Goal: Information Seeking & Learning: Learn about a topic

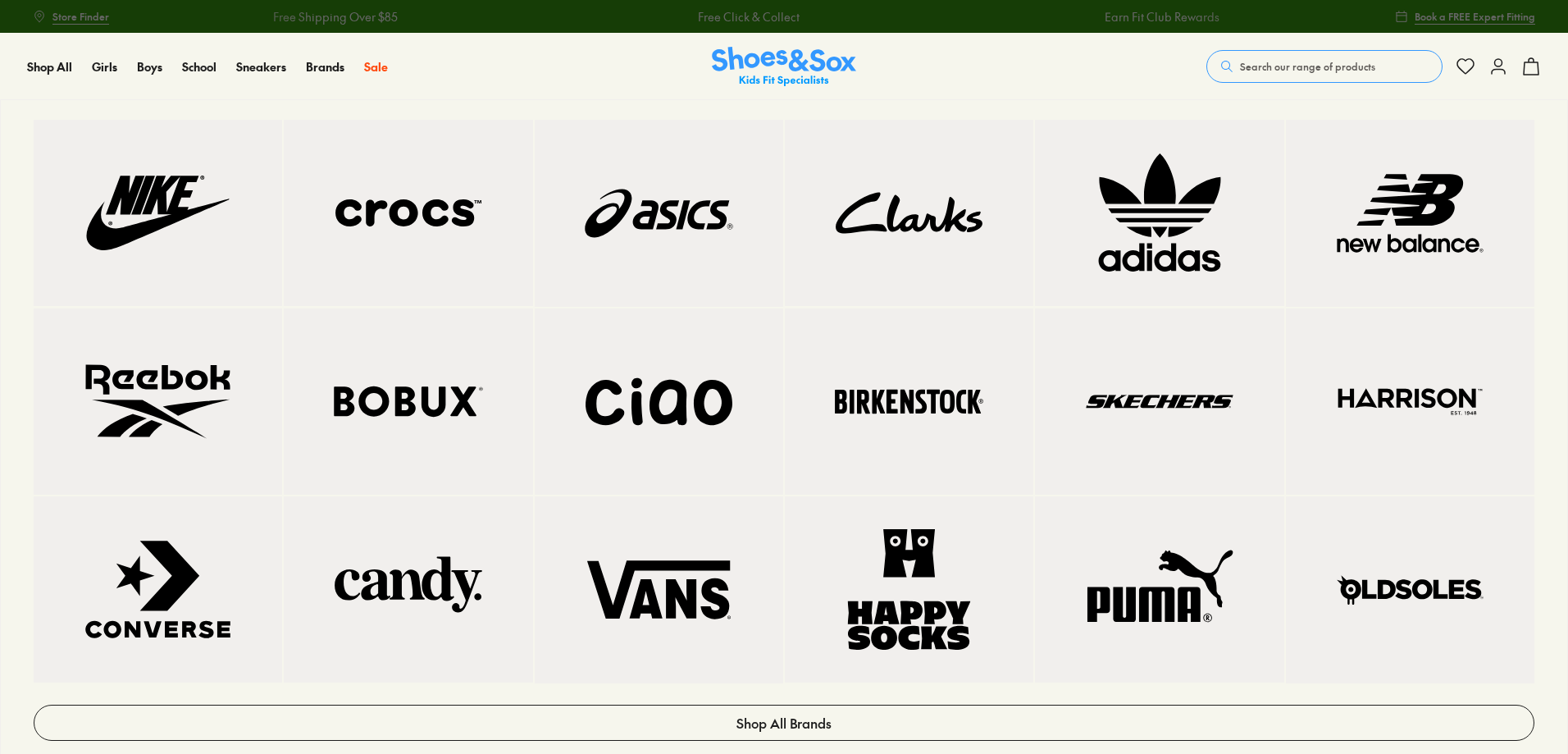
click at [144, 245] on img at bounding box center [157, 212] width 183 height 120
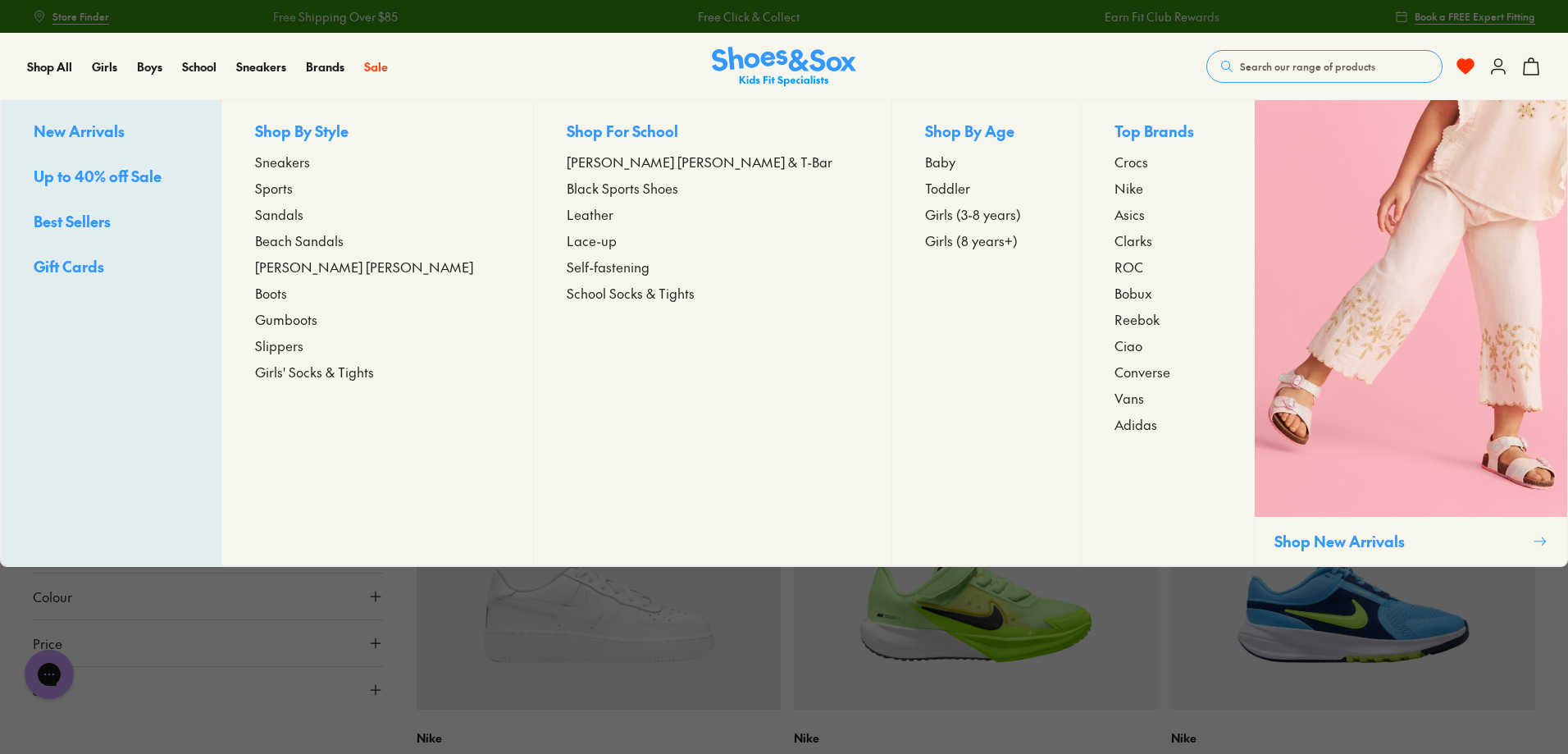
click at [1115, 157] on span "Crocs" at bounding box center [1132, 161] width 33 height 20
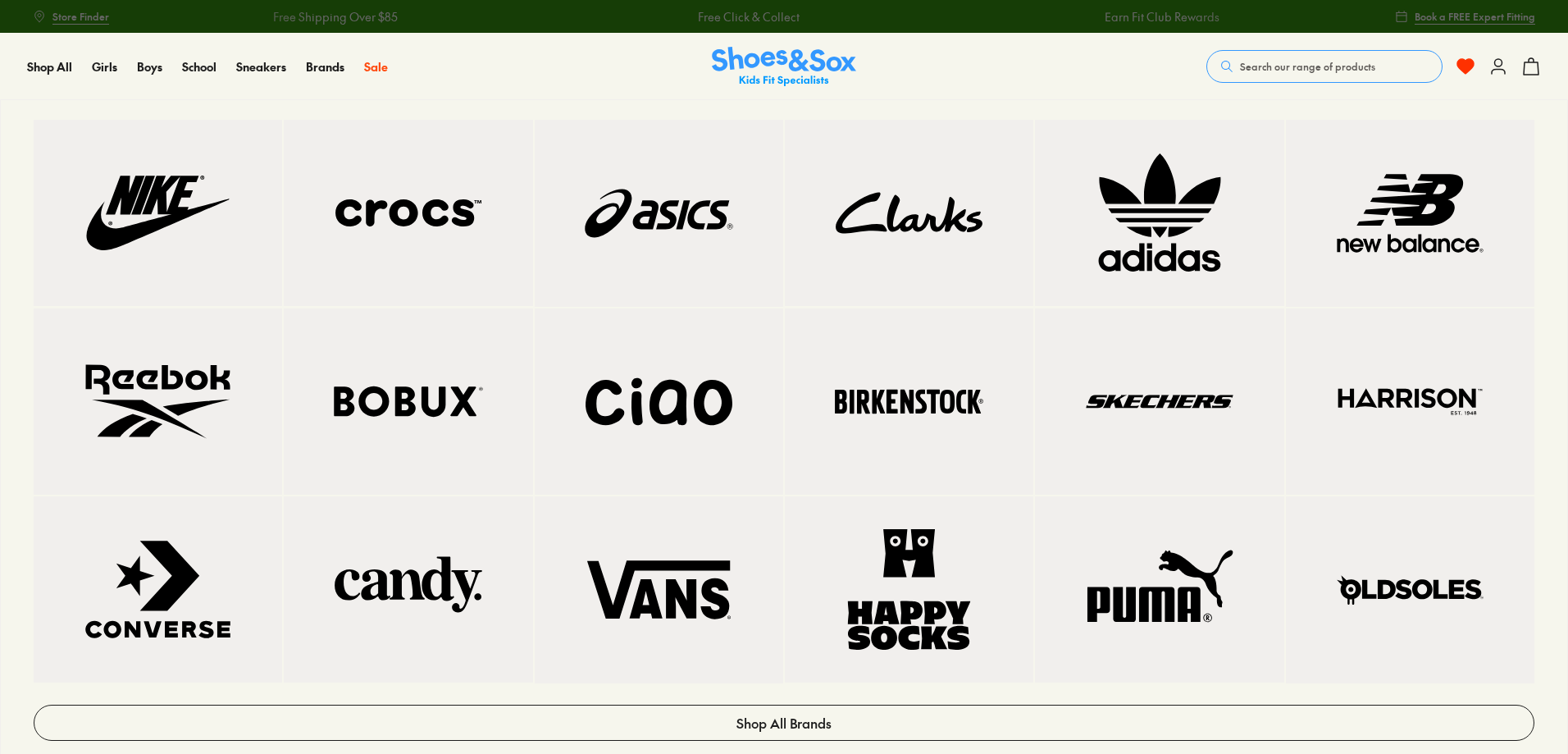
click at [141, 267] on img at bounding box center [157, 212] width 183 height 120
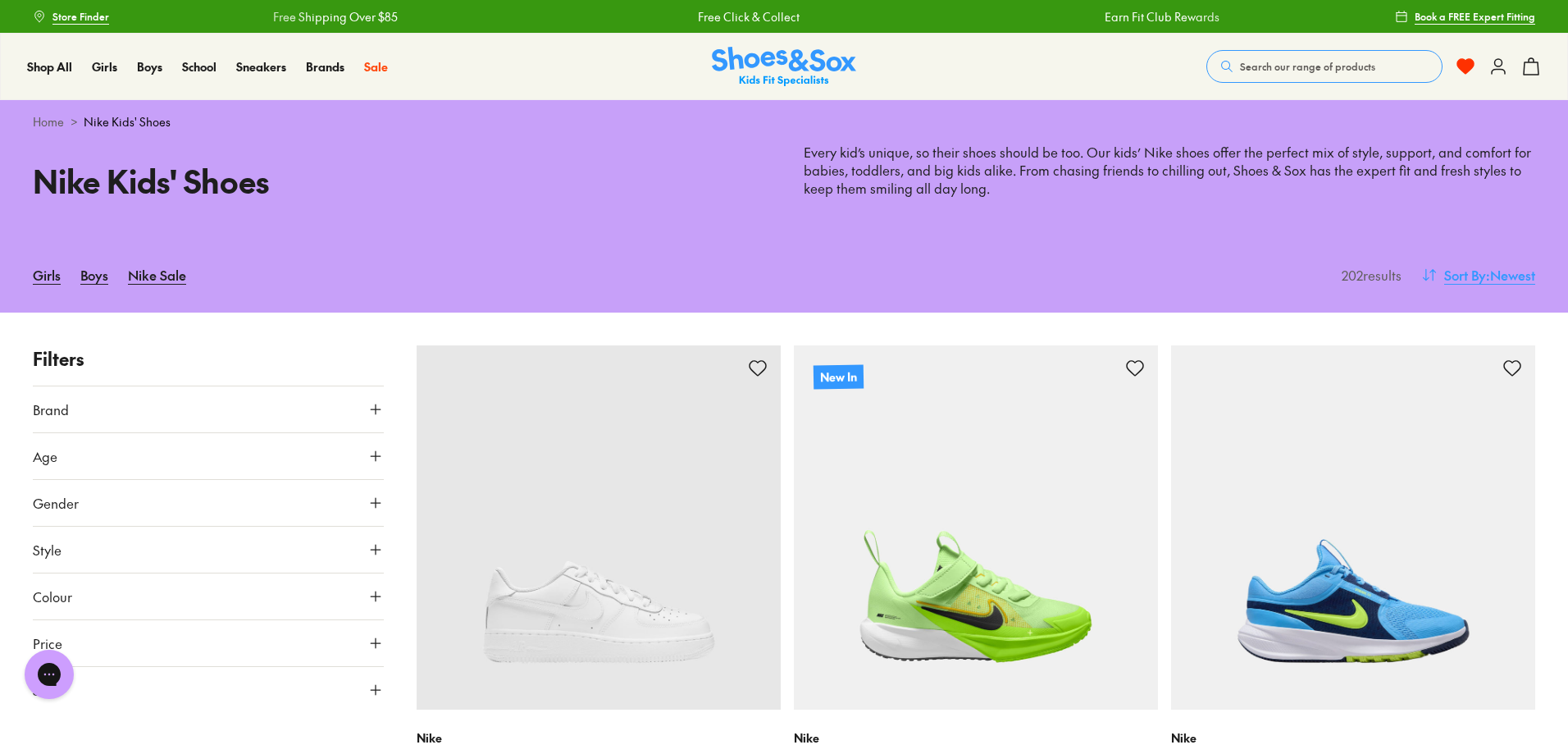
click at [1478, 275] on span "Sort By" at bounding box center [1465, 274] width 42 height 20
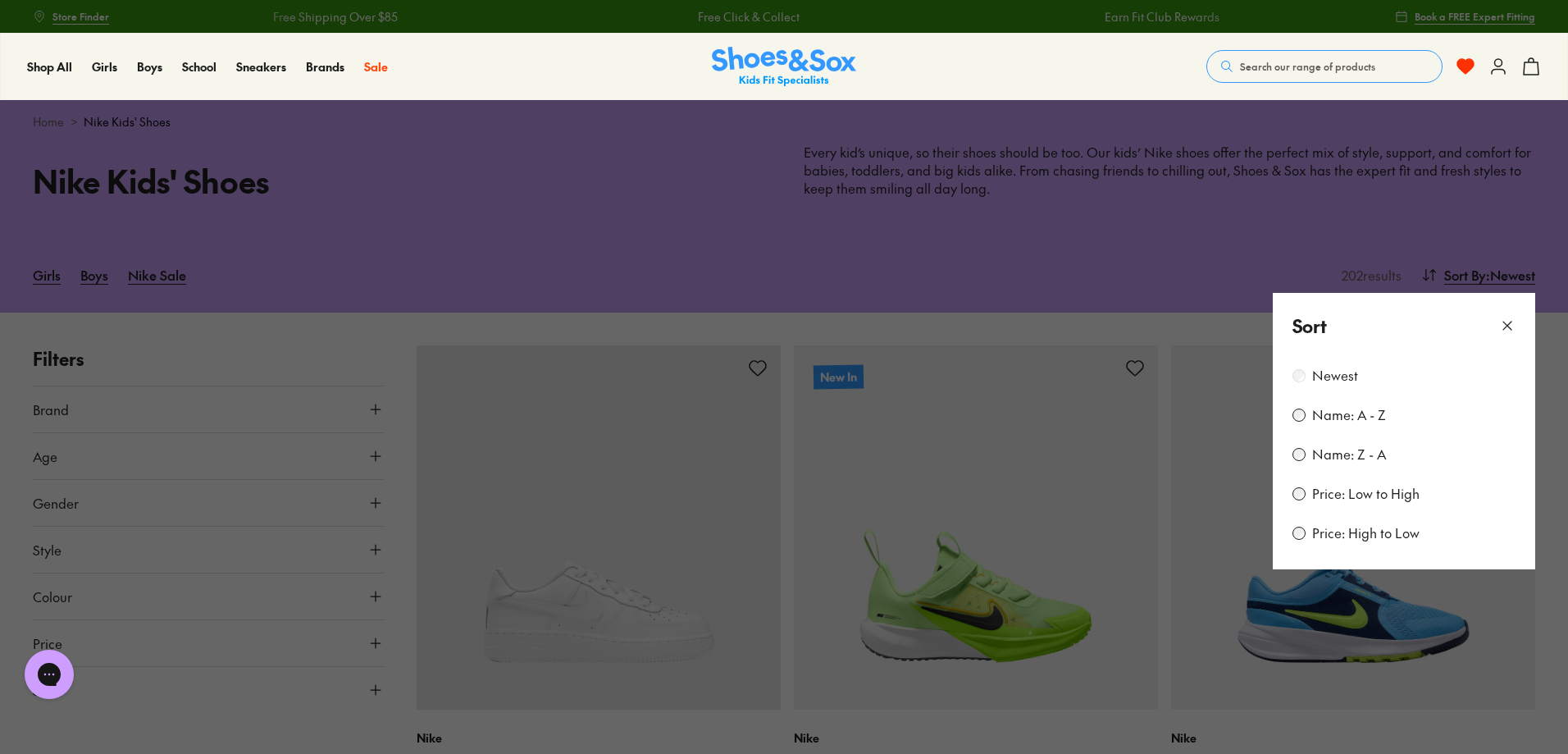
scroll to position [230, 0]
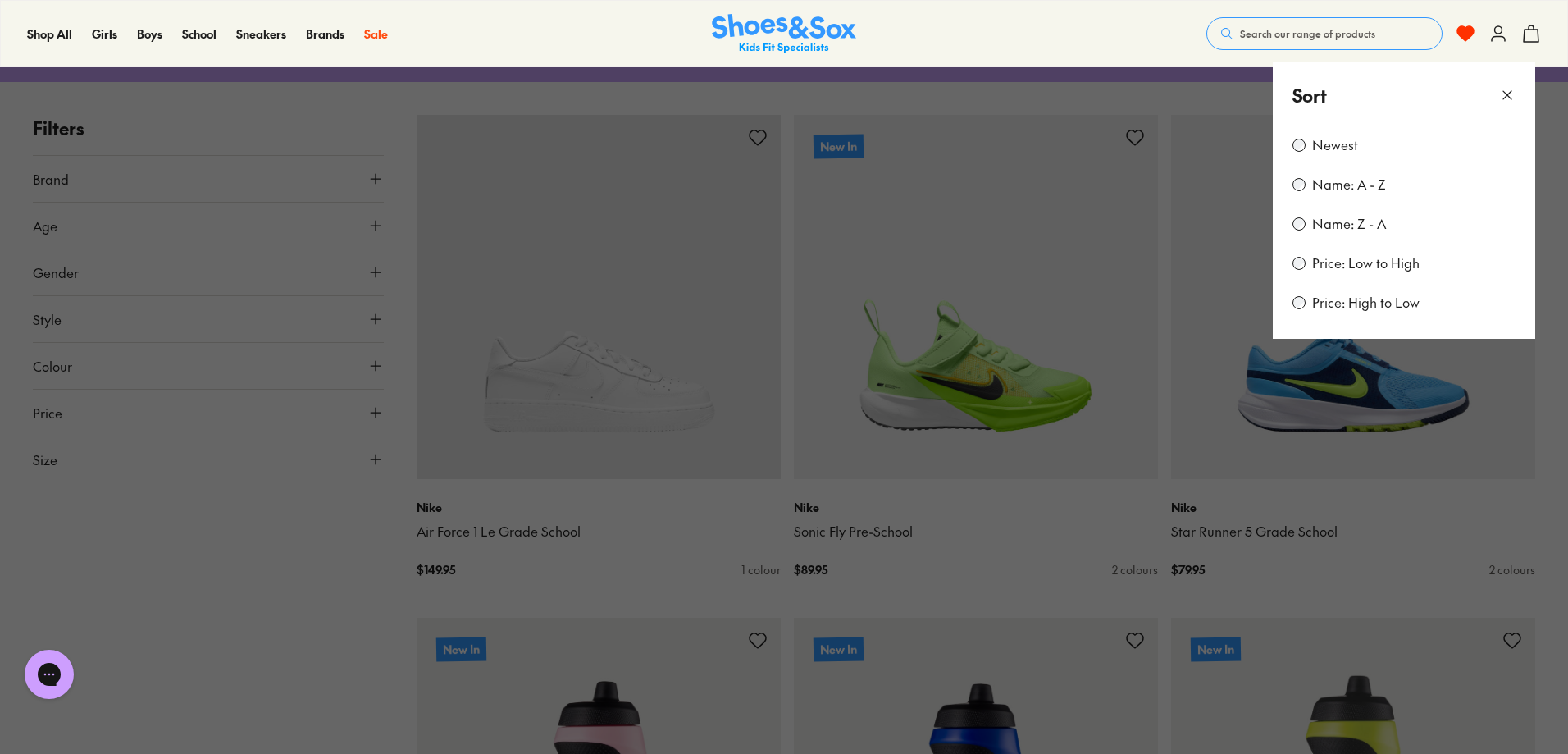
click at [1513, 97] on icon at bounding box center [1507, 95] width 17 height 17
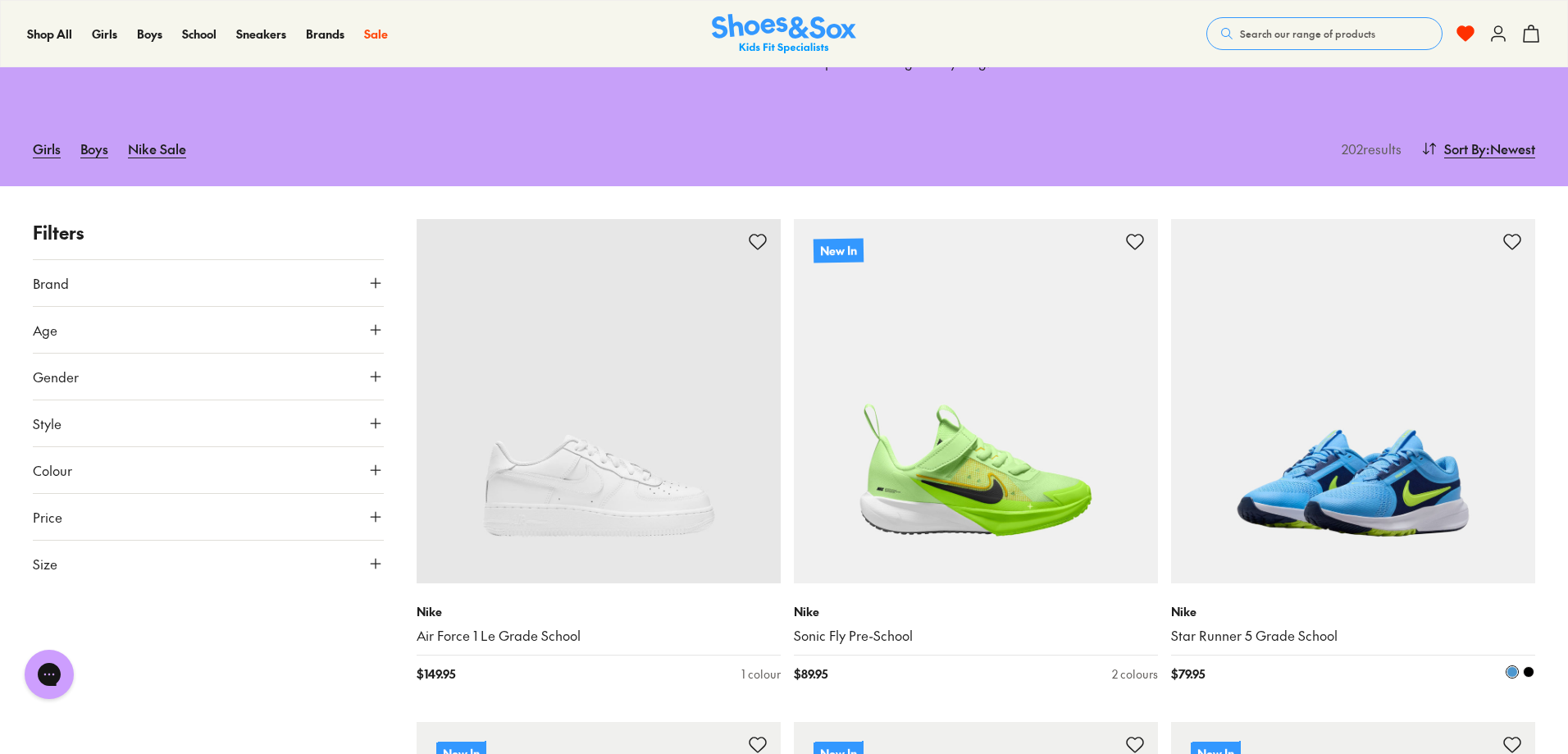
scroll to position [0, 0]
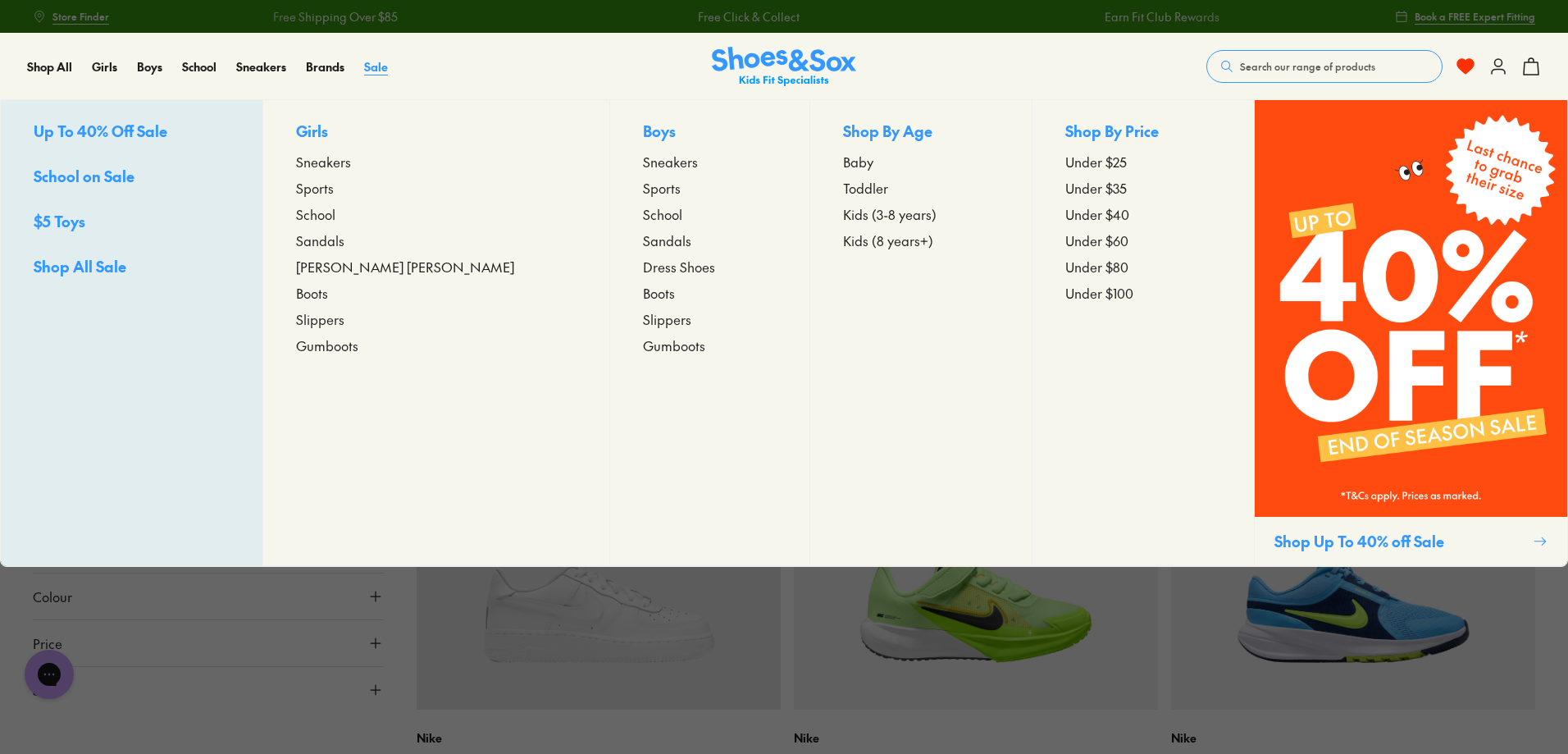
click at [381, 69] on span "Sale" at bounding box center [376, 66] width 23 height 17
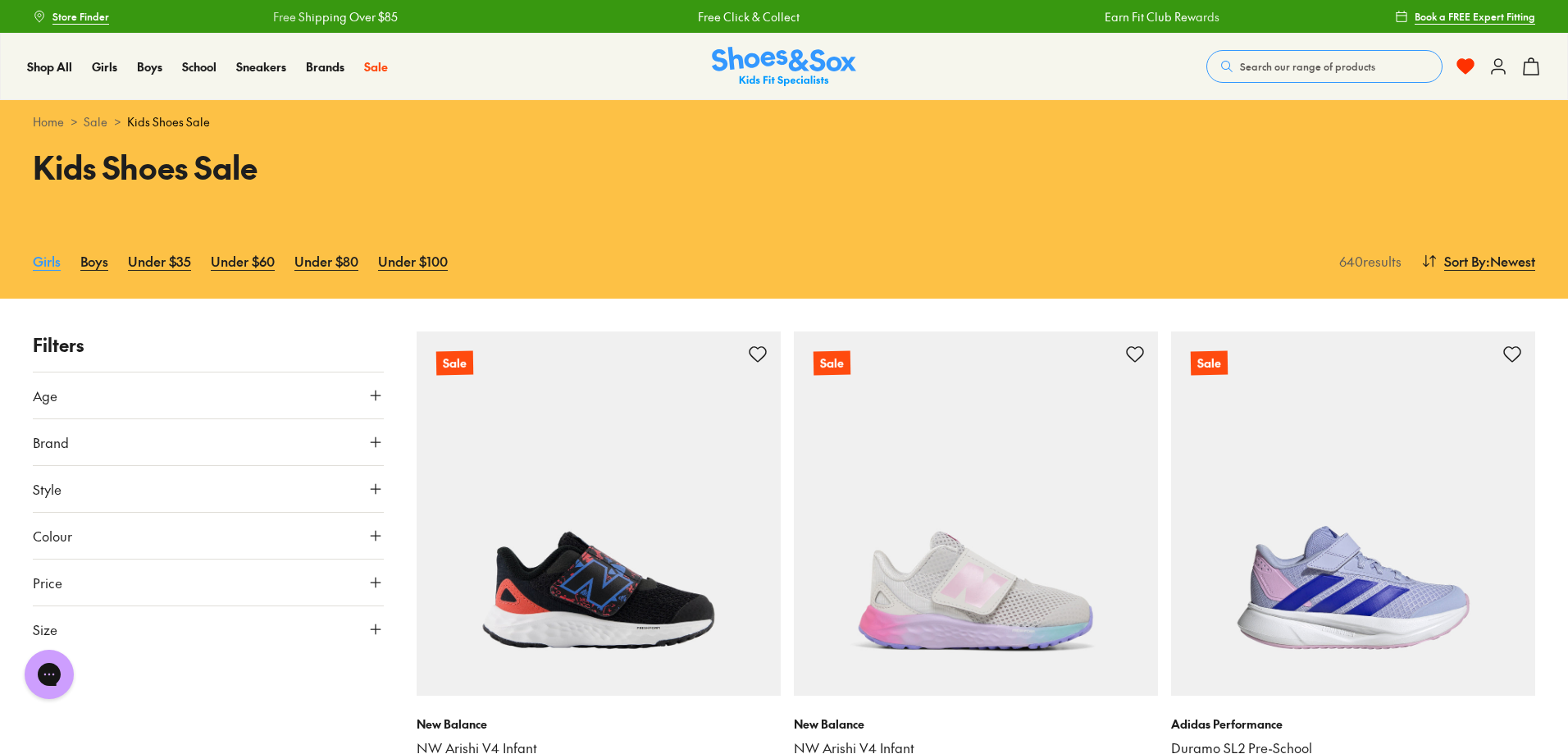
click at [43, 268] on link "Girls" at bounding box center [47, 261] width 28 height 36
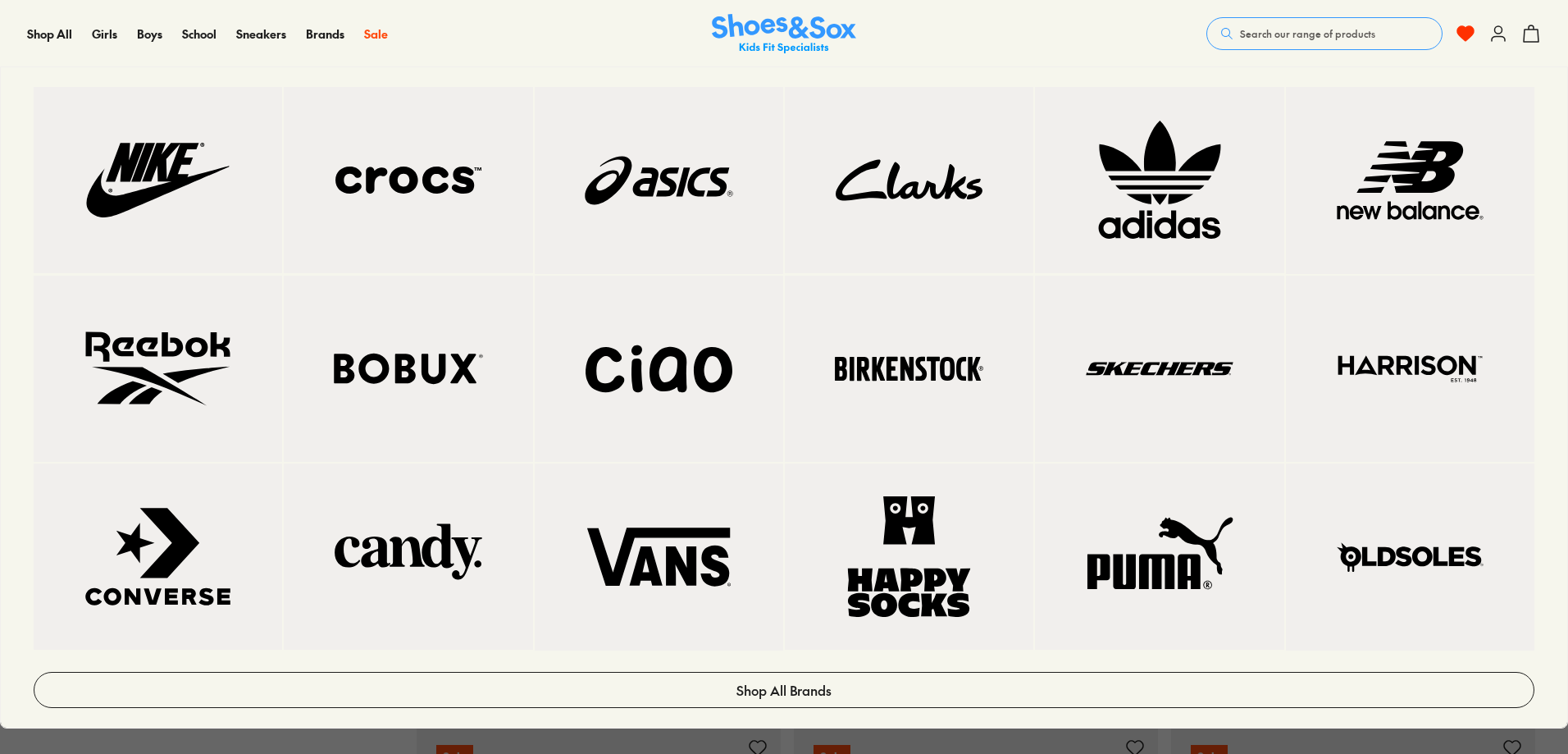
scroll to position [246, 0]
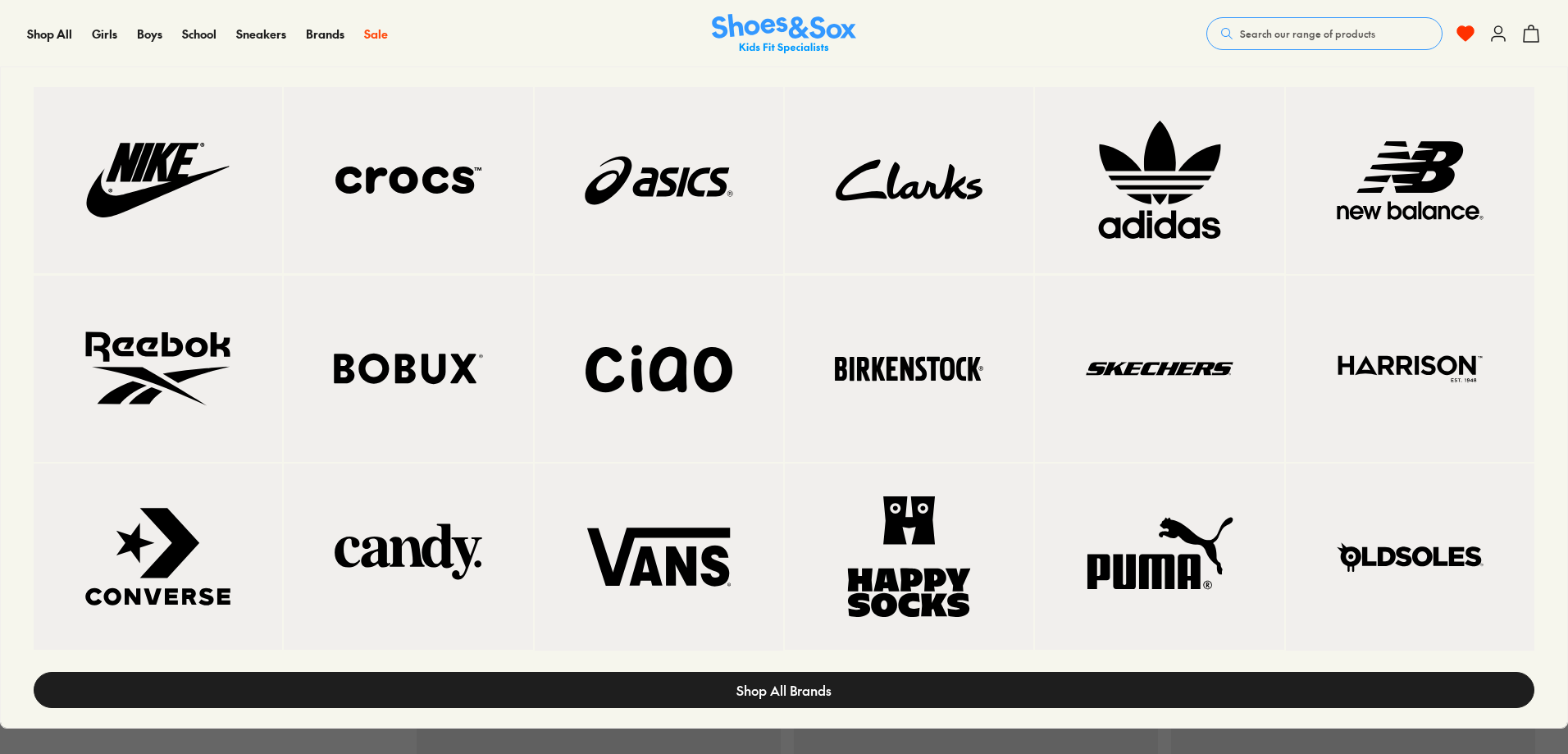
click at [787, 690] on span "Shop All Brands" at bounding box center [783, 690] width 95 height 20
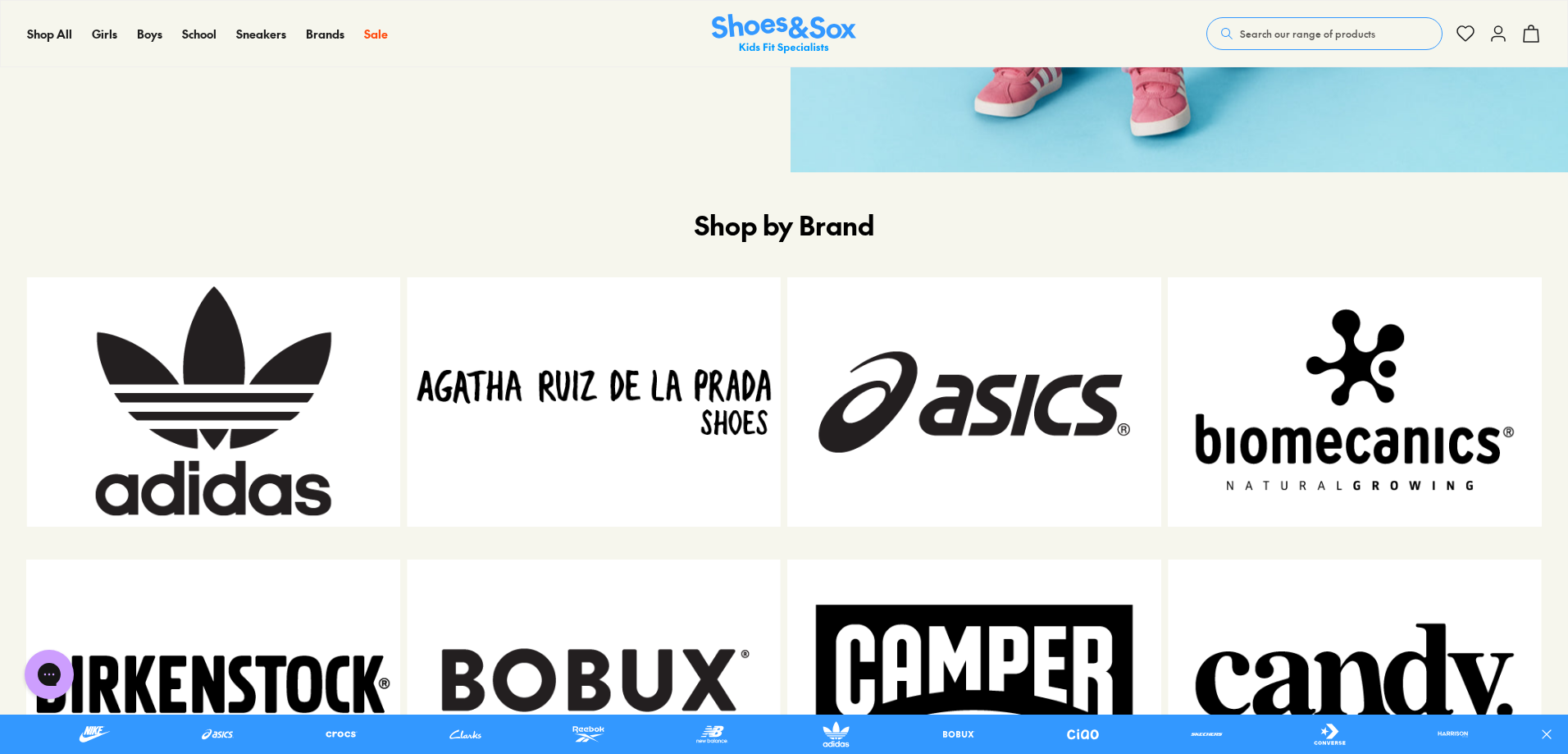
scroll to position [820, 0]
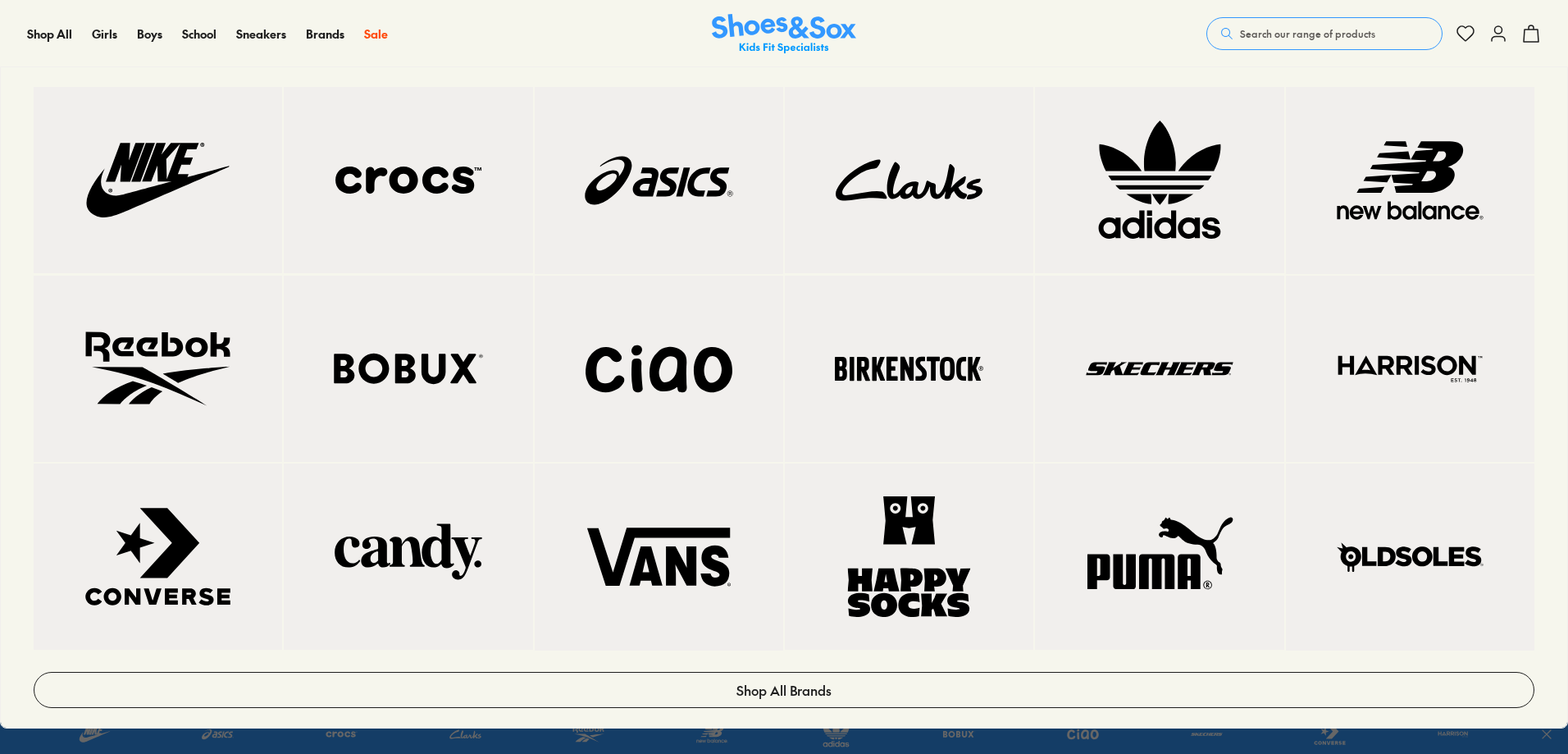
click at [747, 206] on img at bounding box center [658, 181] width 183 height 121
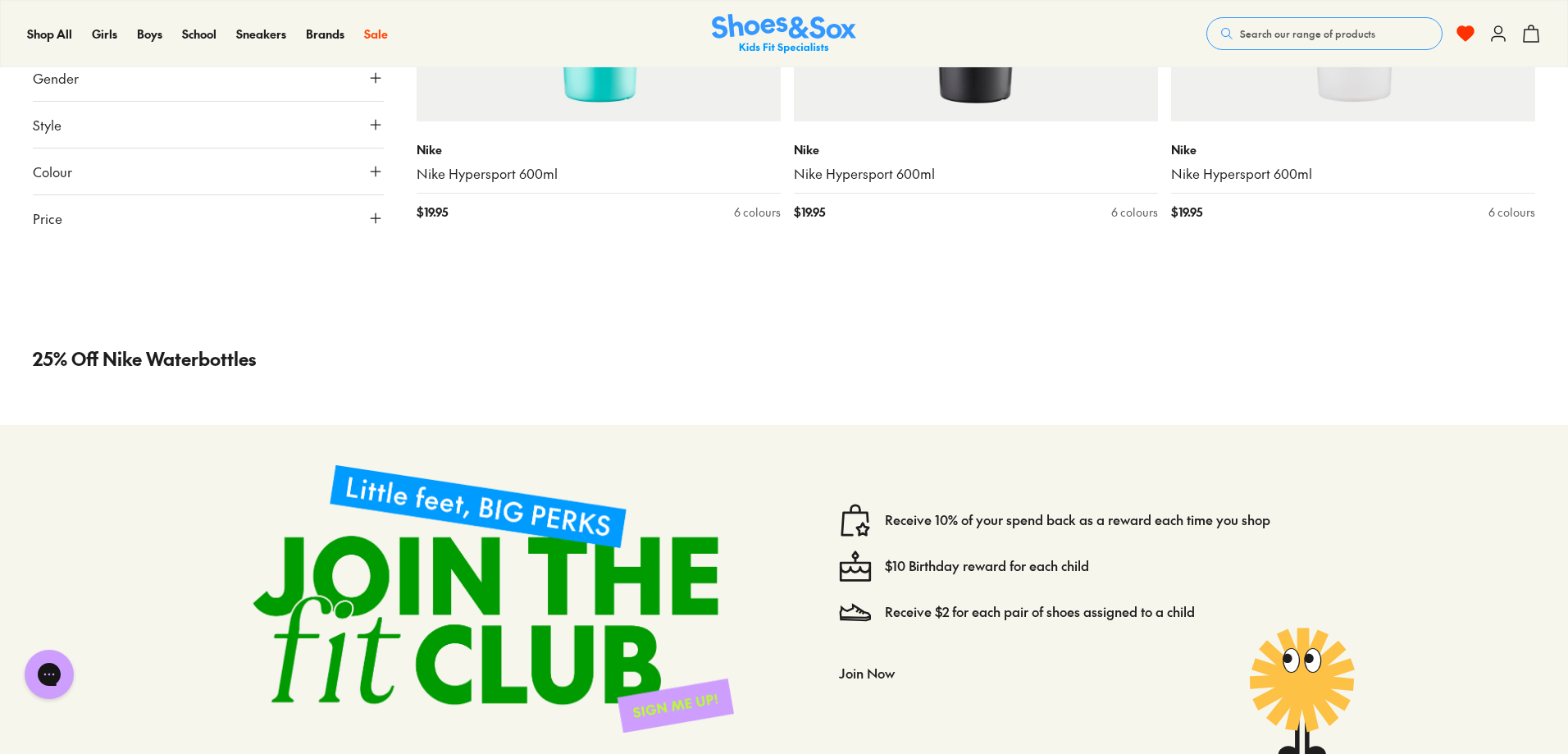
scroll to position [2133, 0]
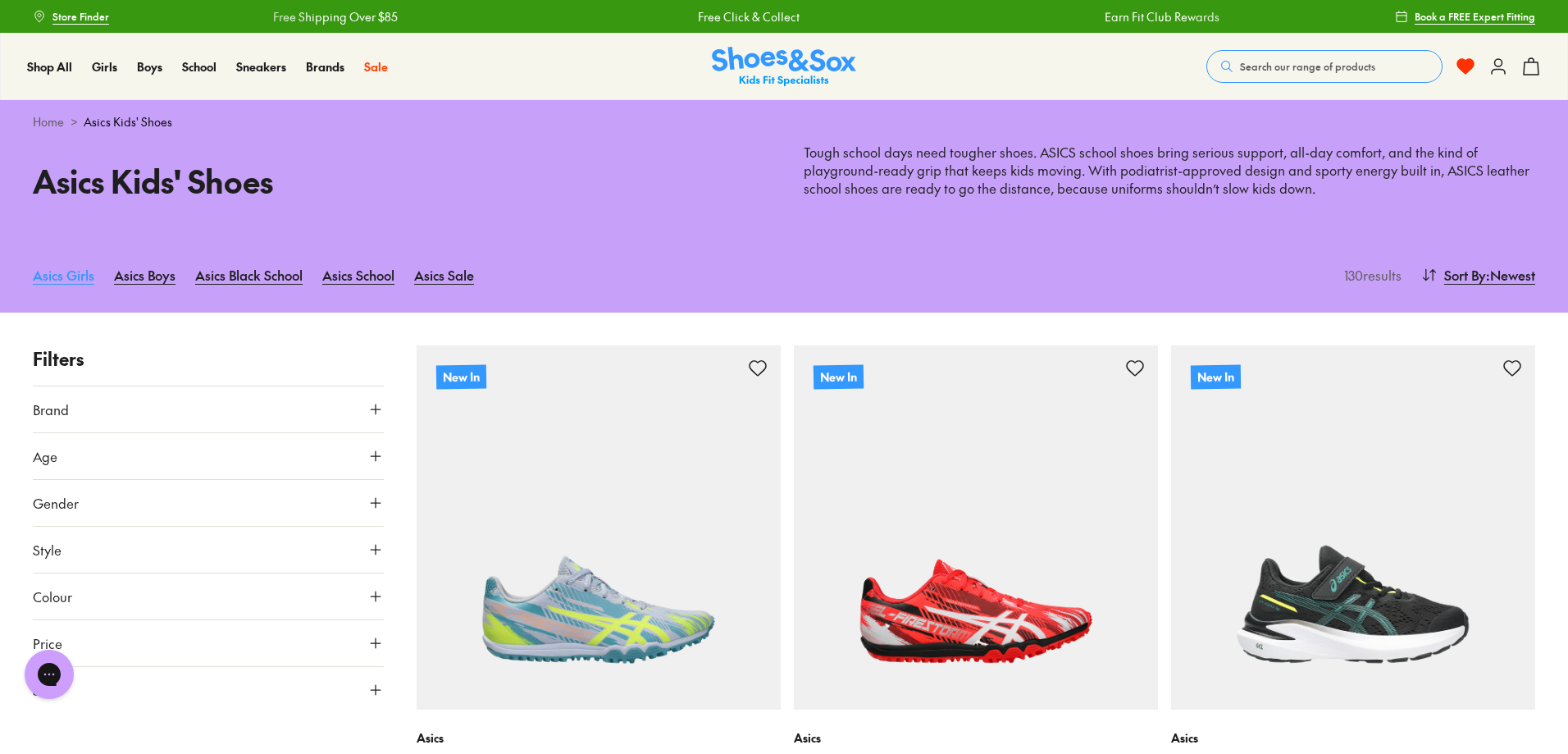
click at [53, 277] on link "Asics Girls" at bounding box center [63, 274] width 62 height 36
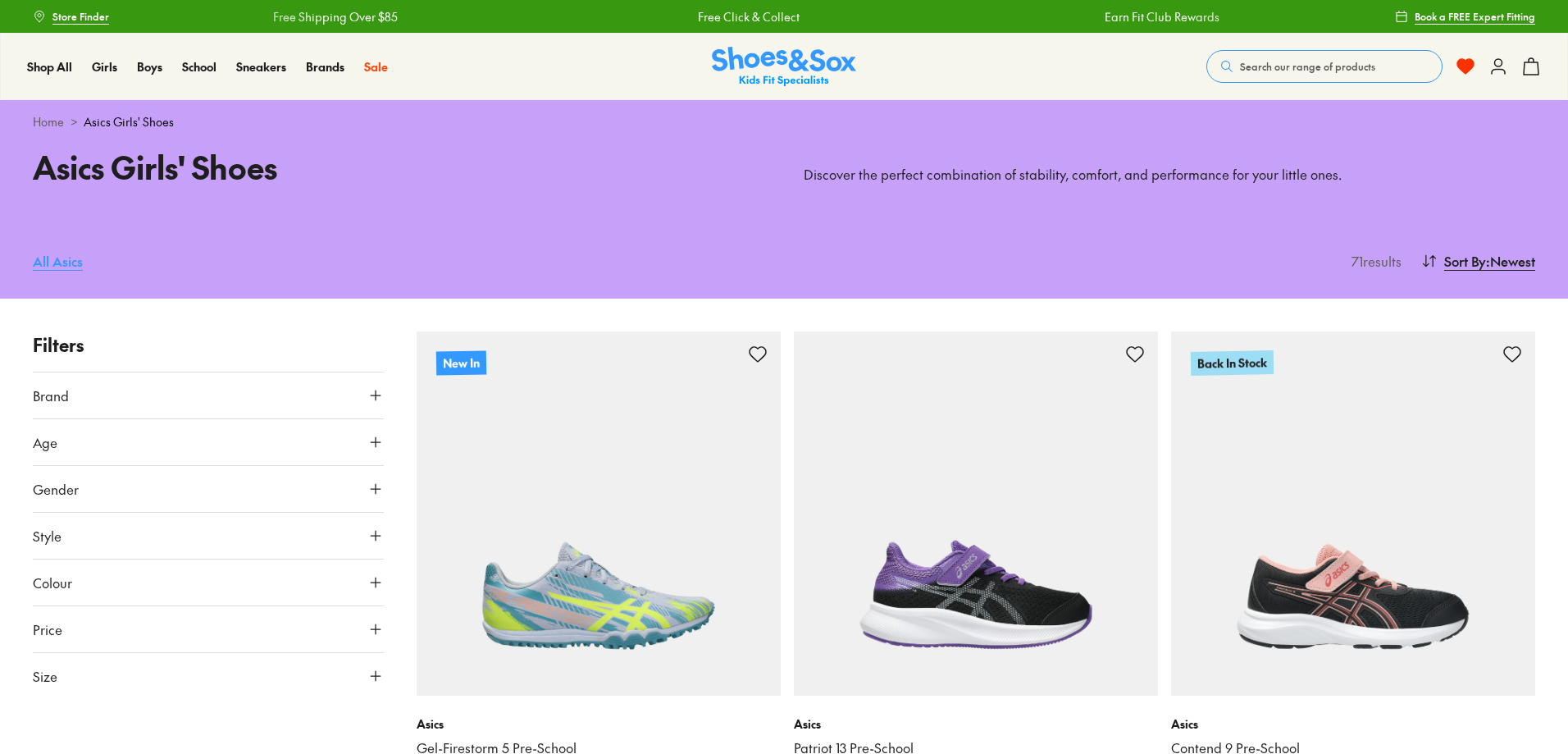
click at [70, 268] on link "All Asics" at bounding box center [58, 261] width 50 height 36
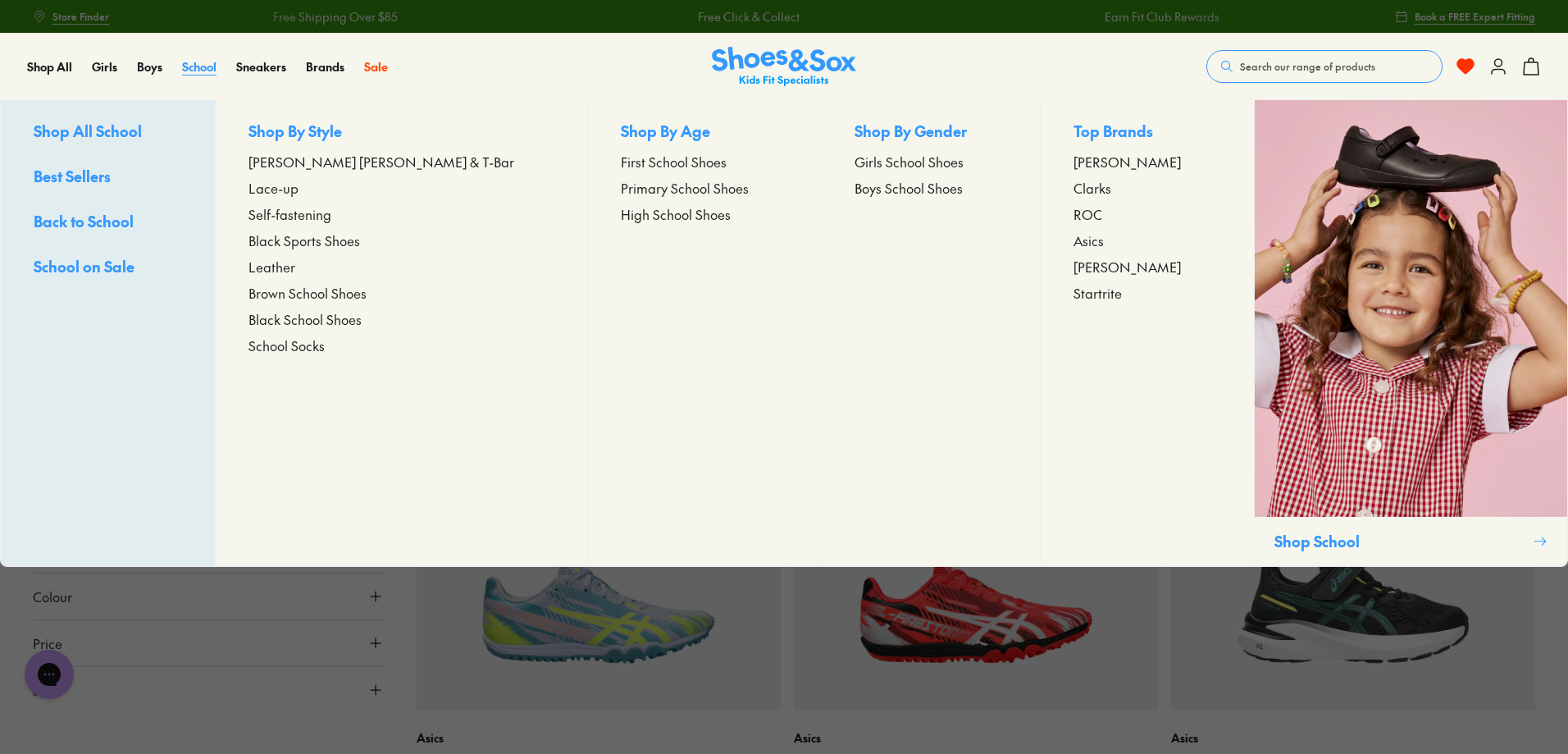
click at [185, 74] on span "School" at bounding box center [198, 66] width 34 height 17
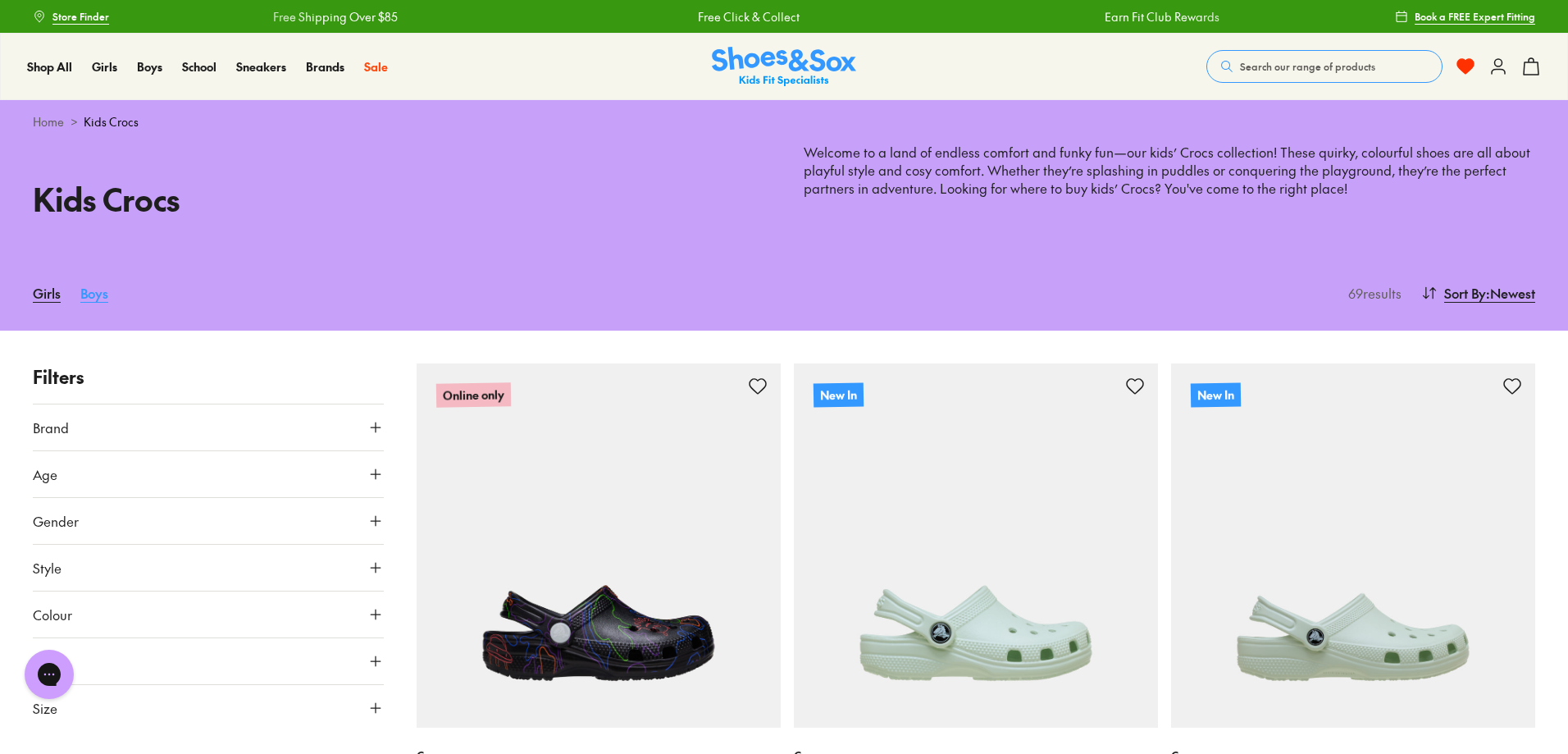
click at [102, 298] on link "Boys" at bounding box center [94, 292] width 28 height 36
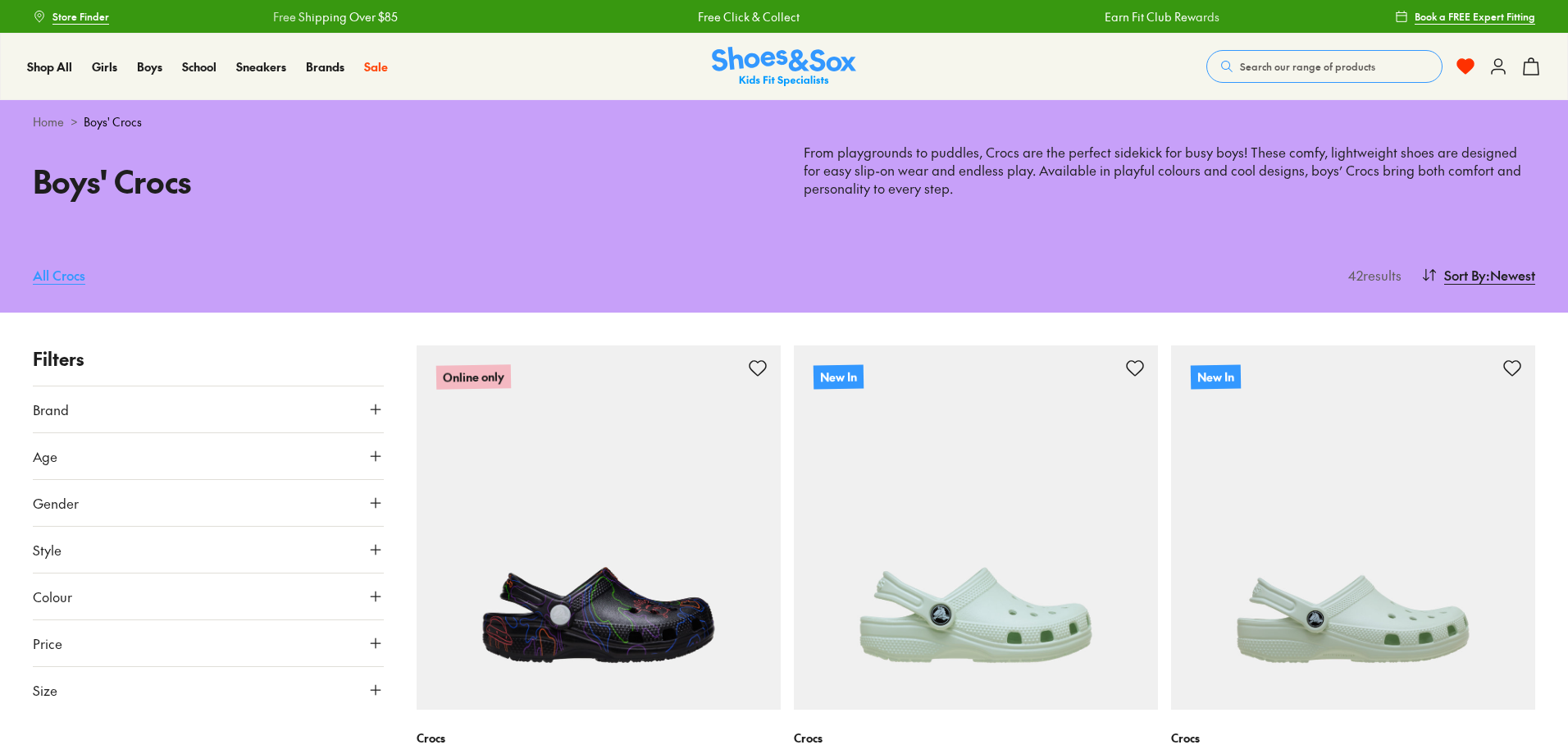
click at [62, 270] on link "All Crocs" at bounding box center [60, 274] width 53 height 36
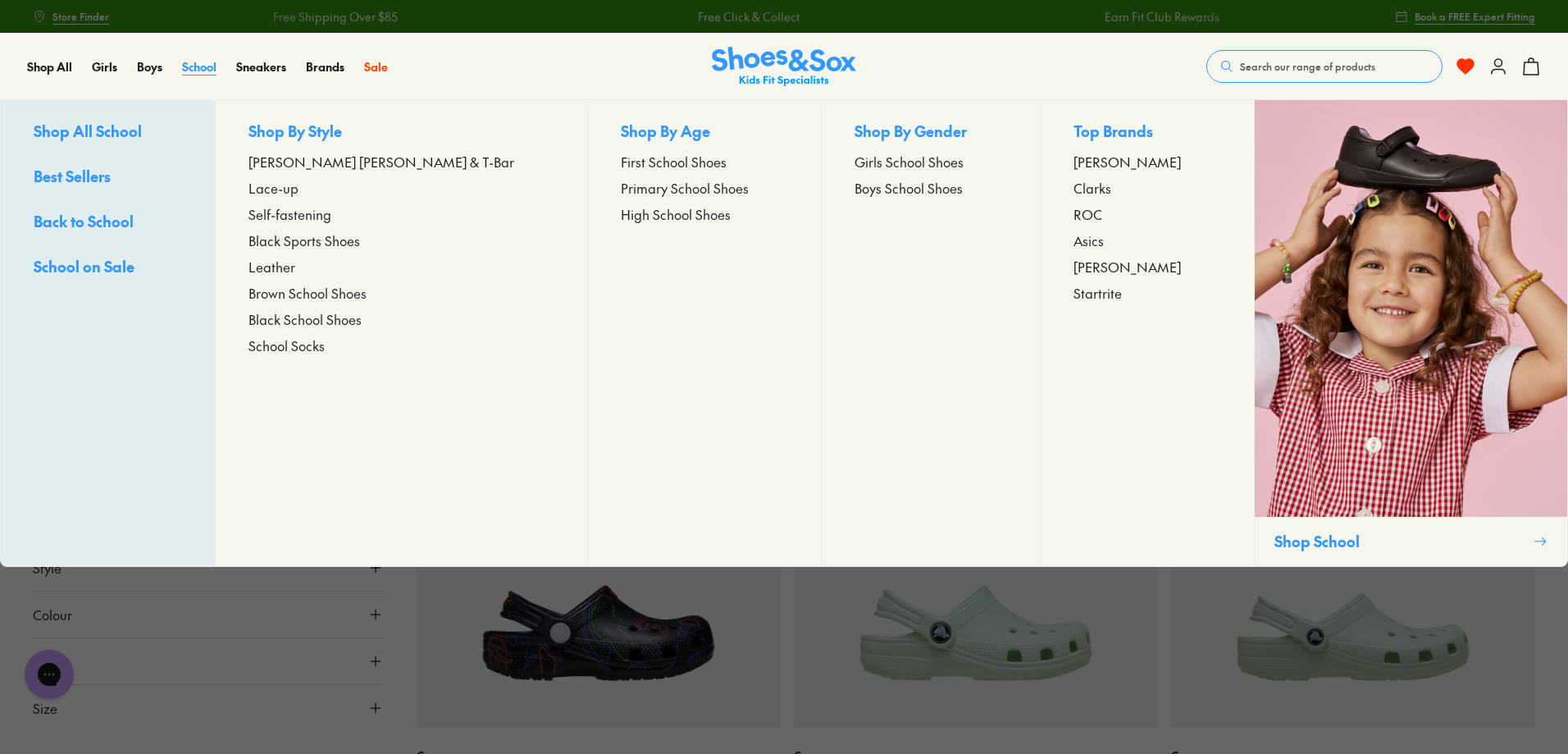
click at [193, 68] on span "School" at bounding box center [198, 66] width 34 height 17
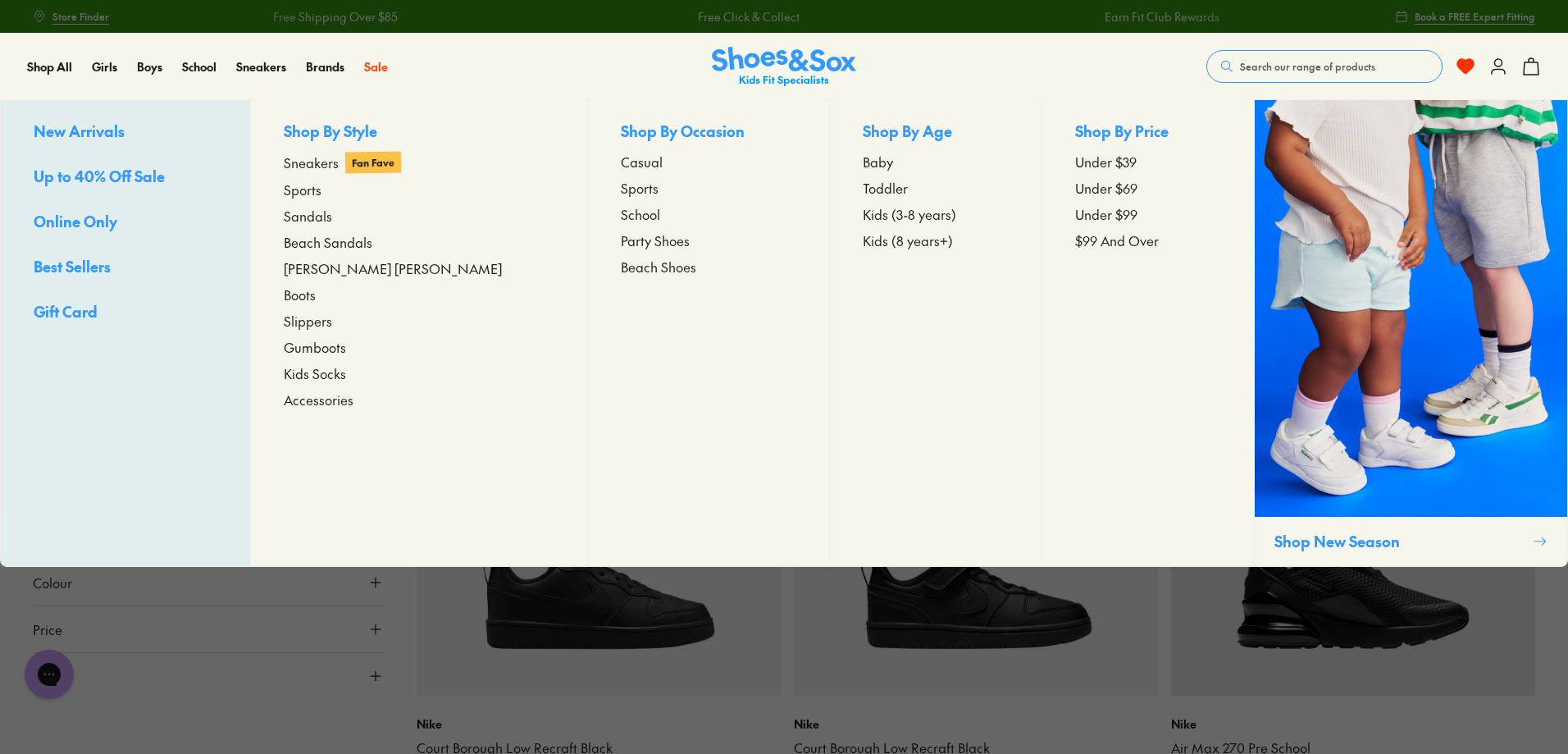
click at [317, 188] on span "Sports" at bounding box center [303, 189] width 38 height 20
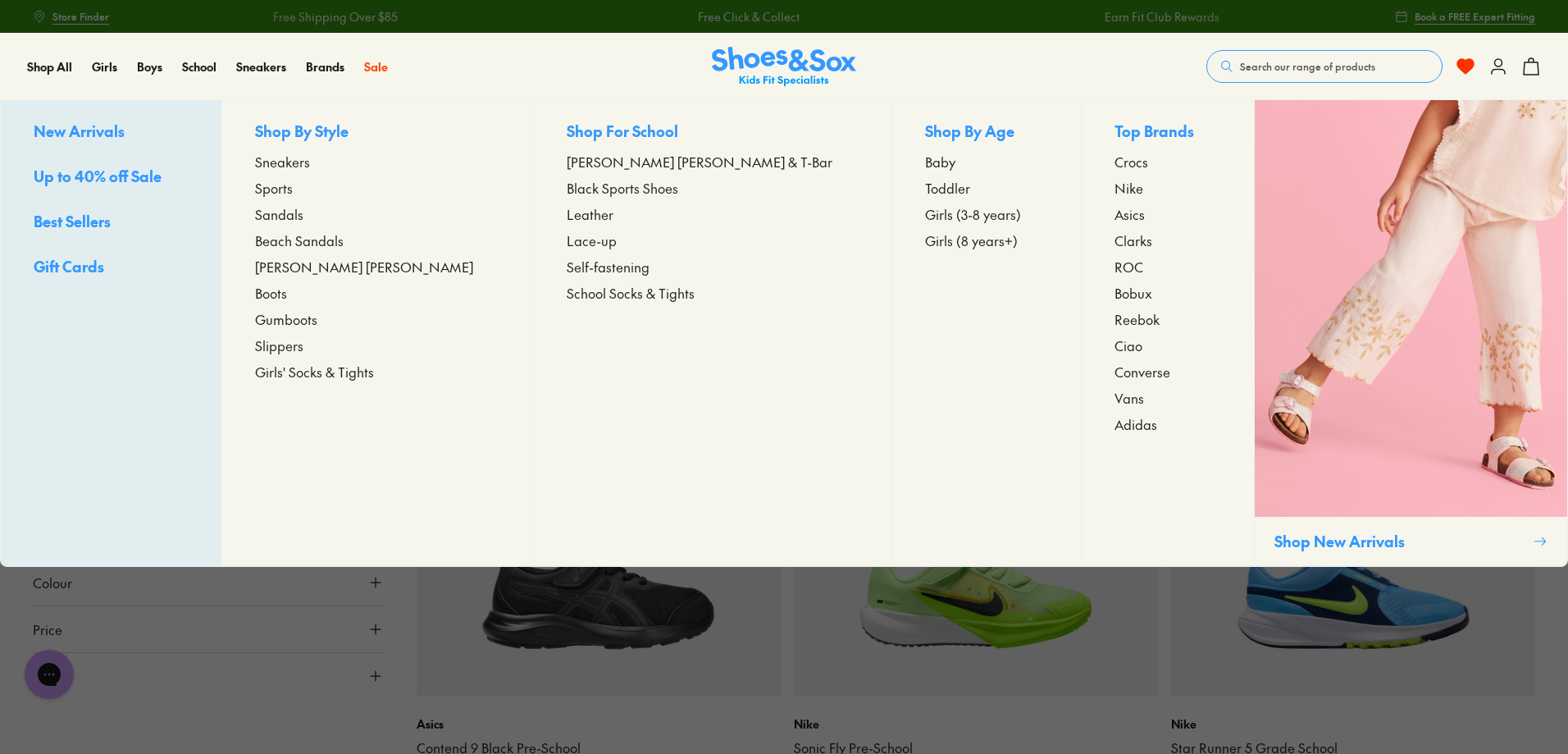
click at [341, 245] on span "Beach Sandals" at bounding box center [299, 240] width 89 height 20
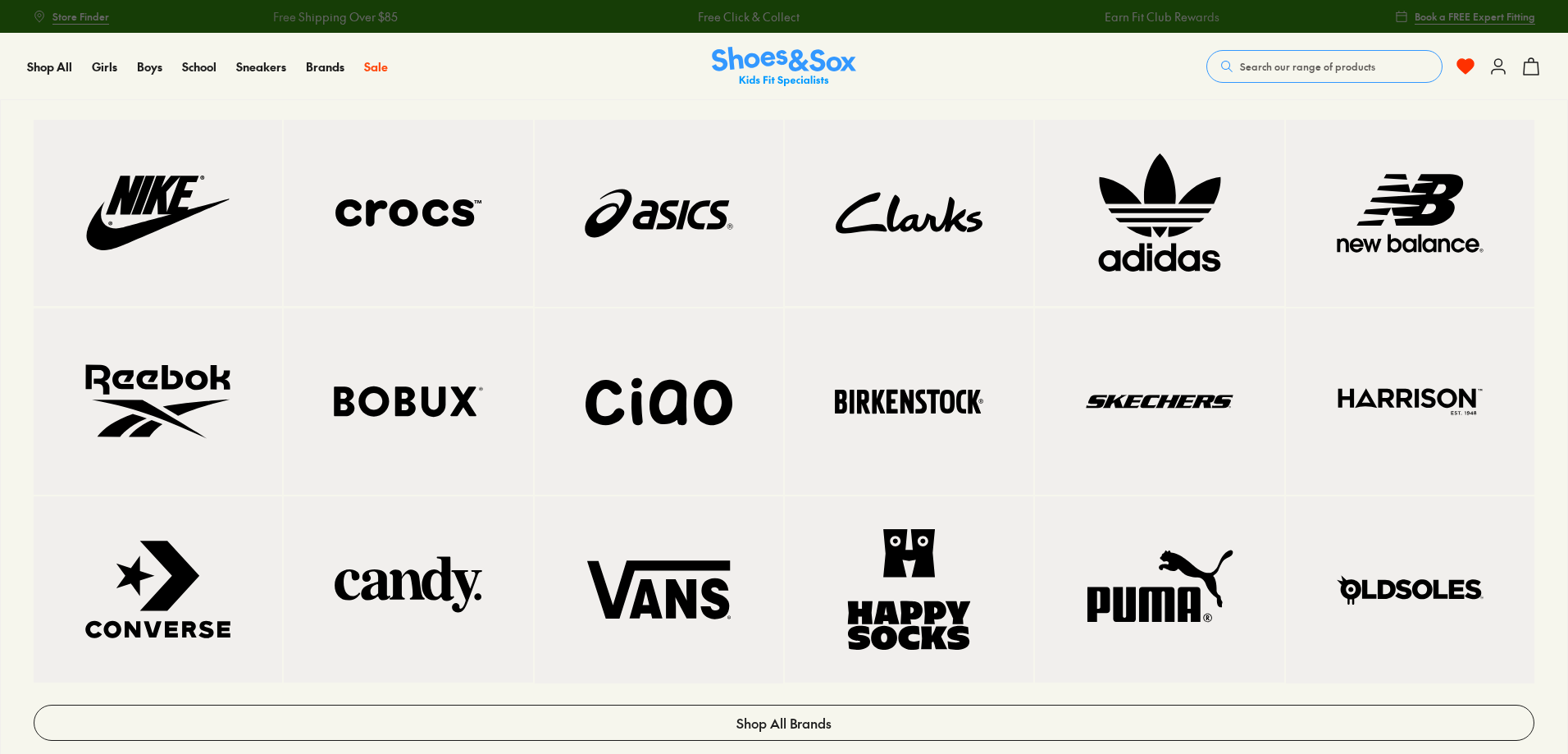
click at [428, 219] on img at bounding box center [407, 212] width 183 height 120
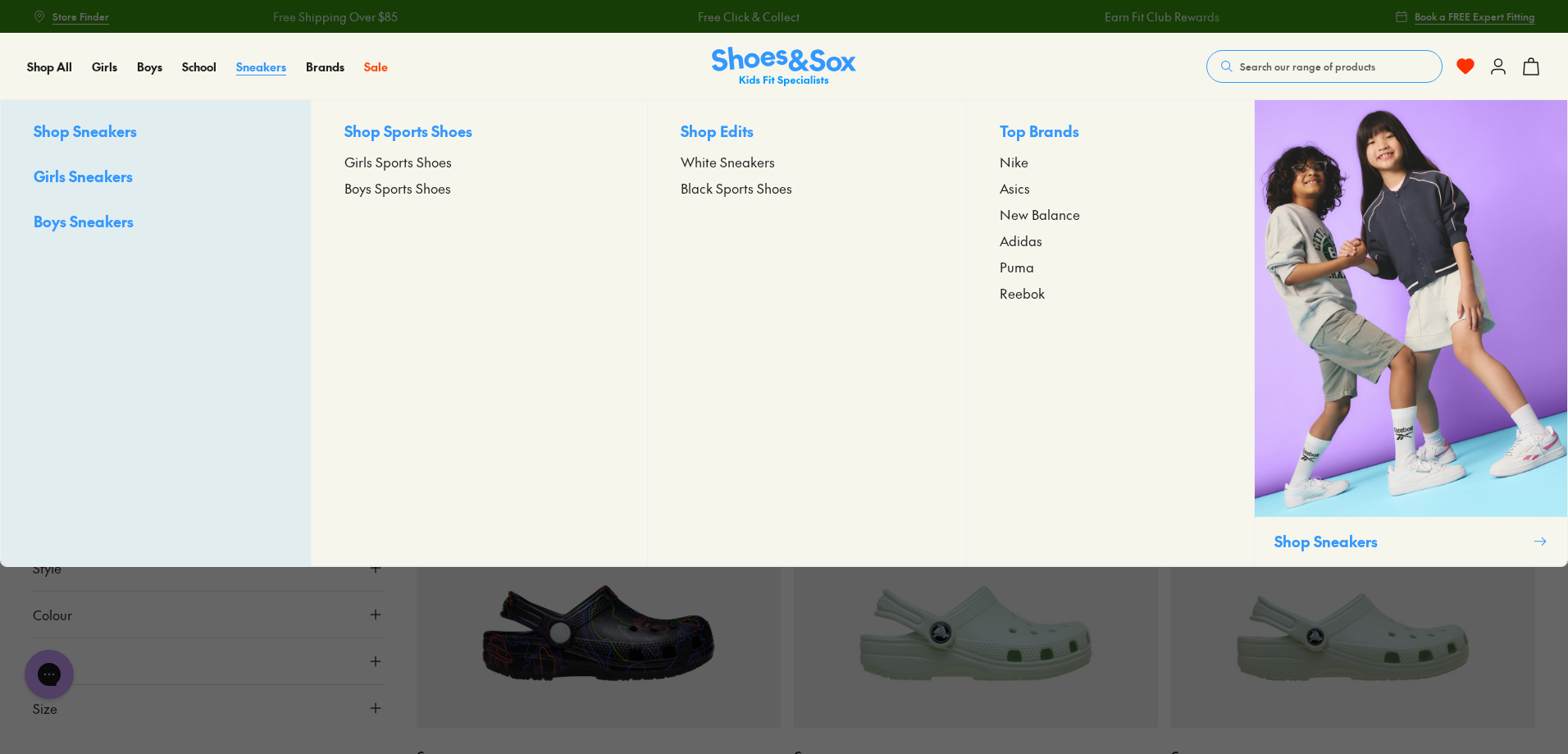
click at [243, 68] on span "Sneakers" at bounding box center [261, 66] width 50 height 17
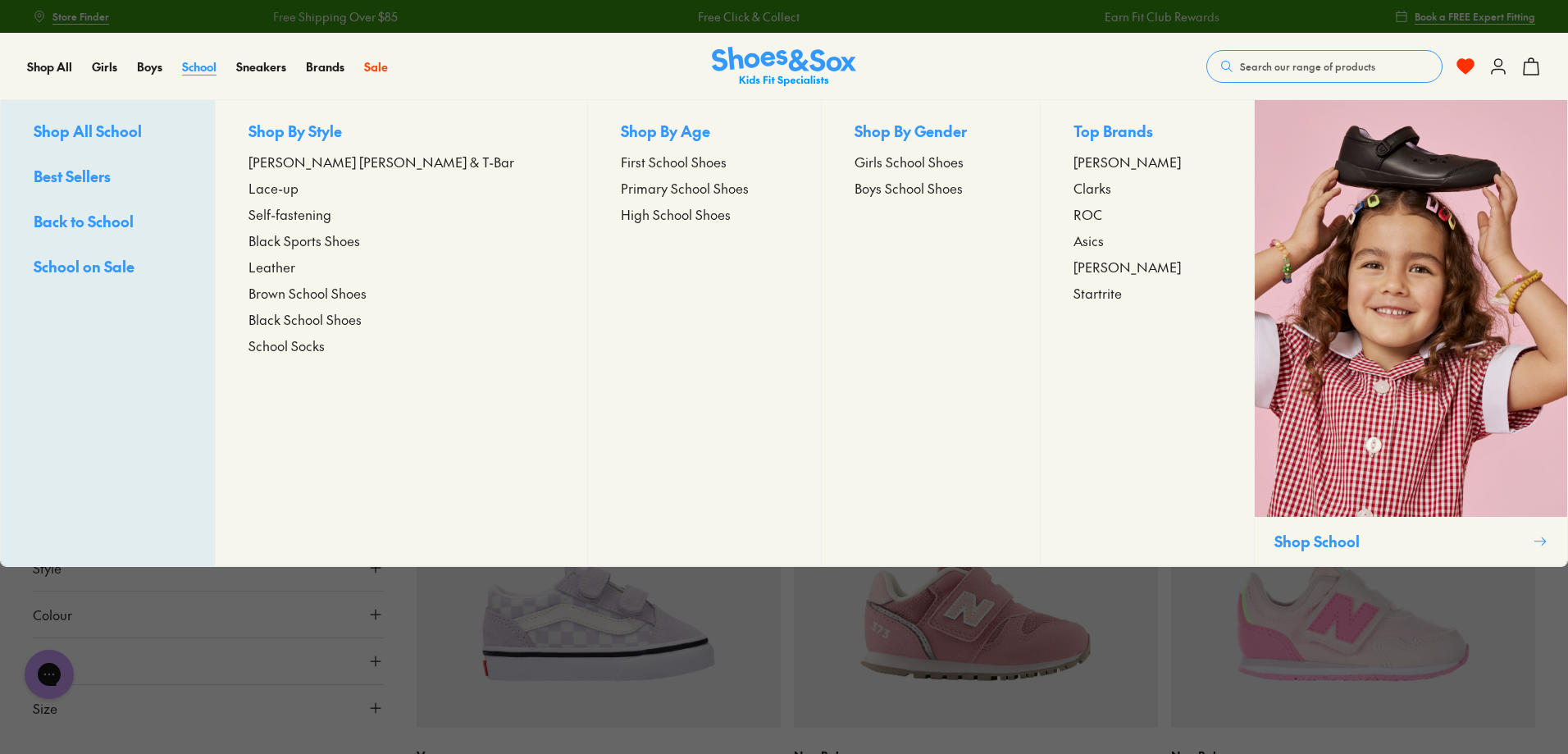
click at [202, 59] on span "School" at bounding box center [198, 66] width 34 height 17
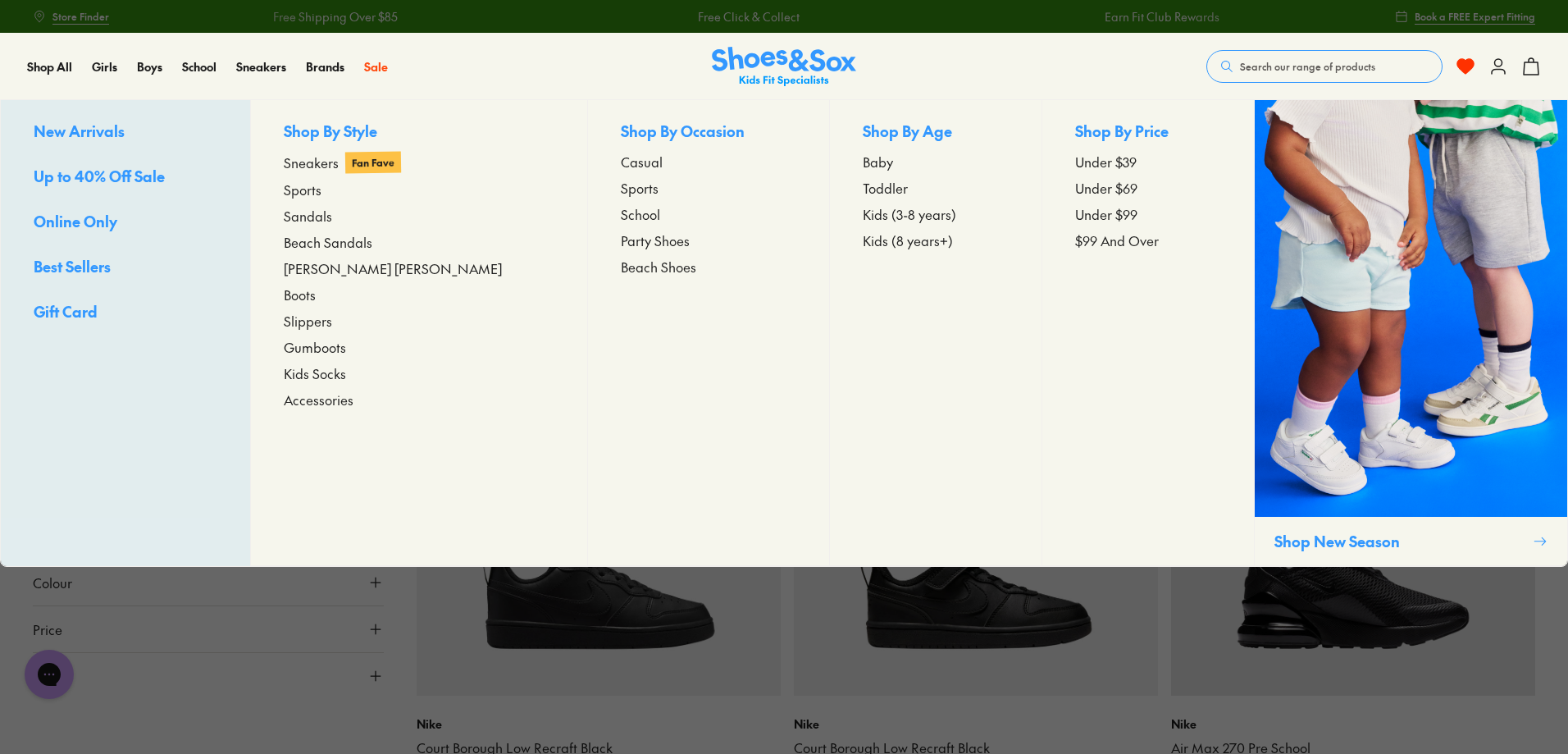
click at [332, 215] on span "Sandals" at bounding box center [309, 216] width 49 height 20
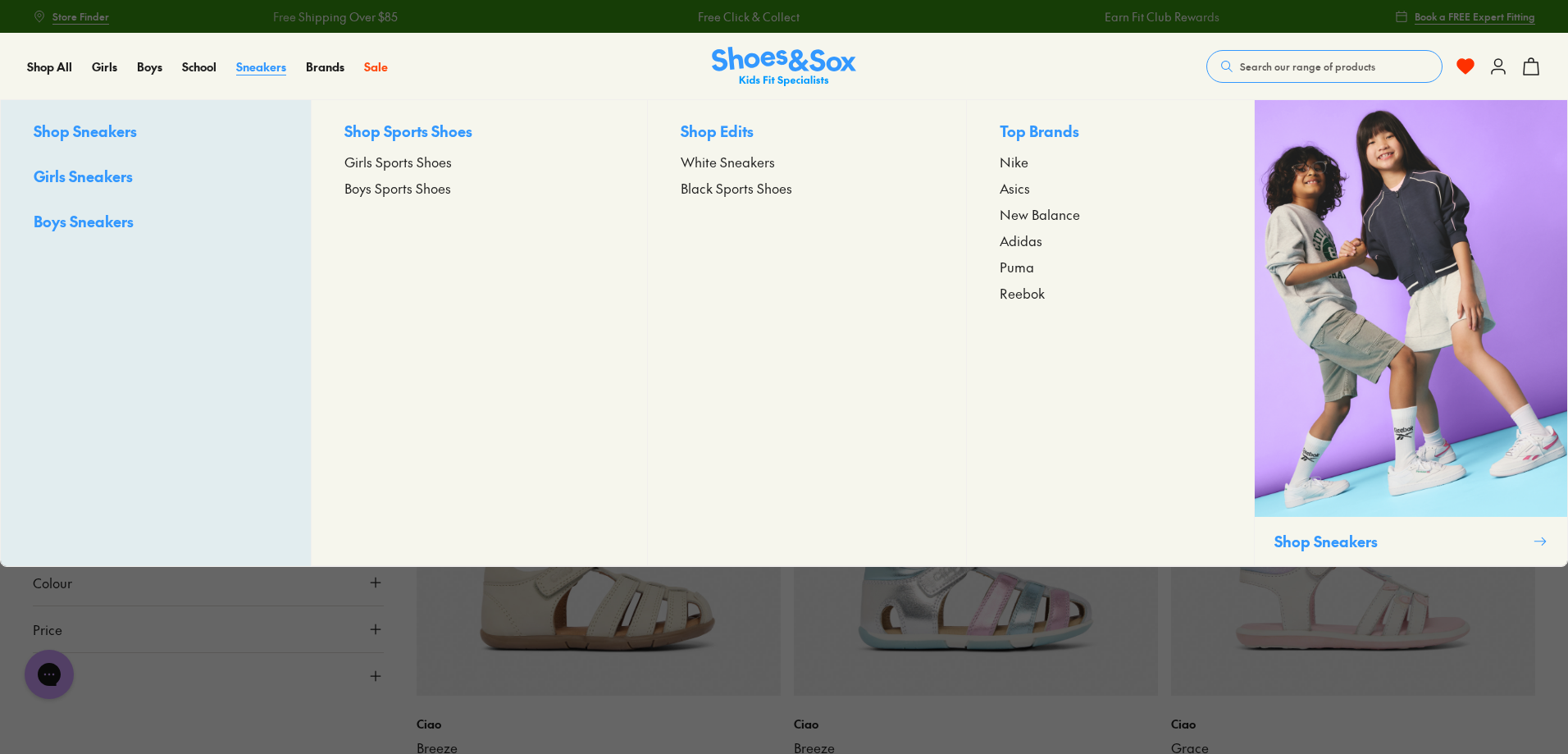
click at [242, 70] on span "Sneakers" at bounding box center [261, 66] width 50 height 17
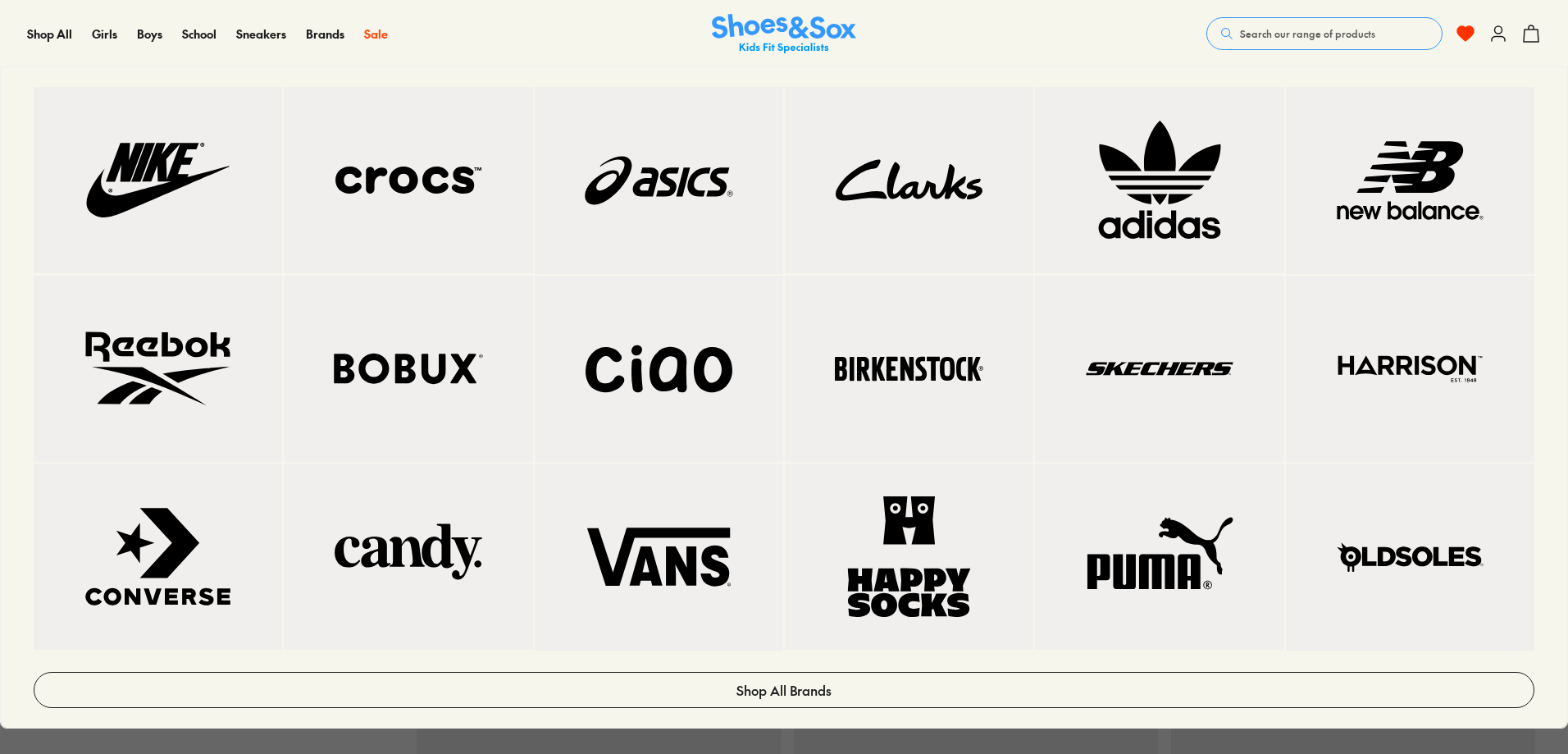
scroll to position [246, 0]
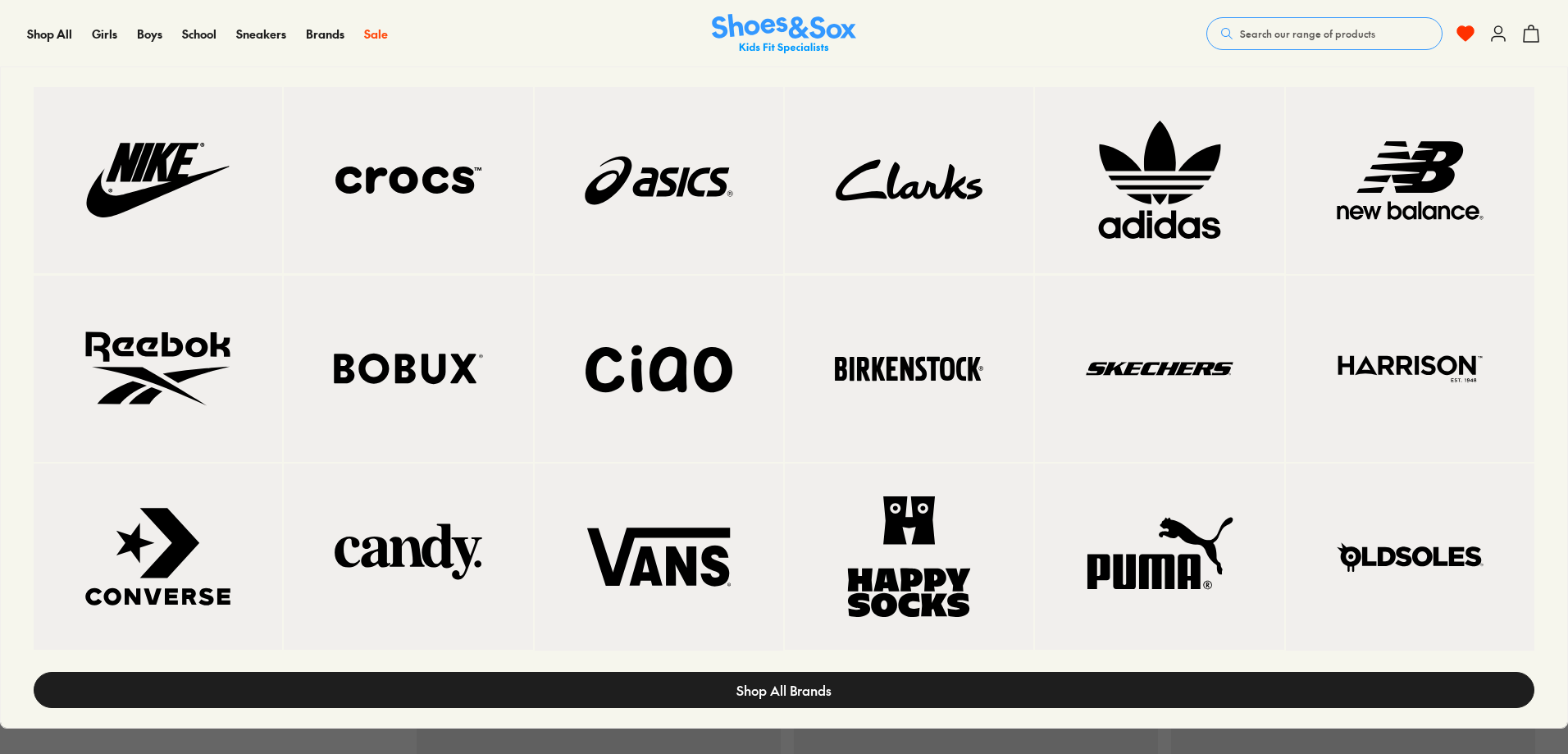
click at [812, 680] on span "Shop All Brands" at bounding box center [783, 690] width 95 height 20
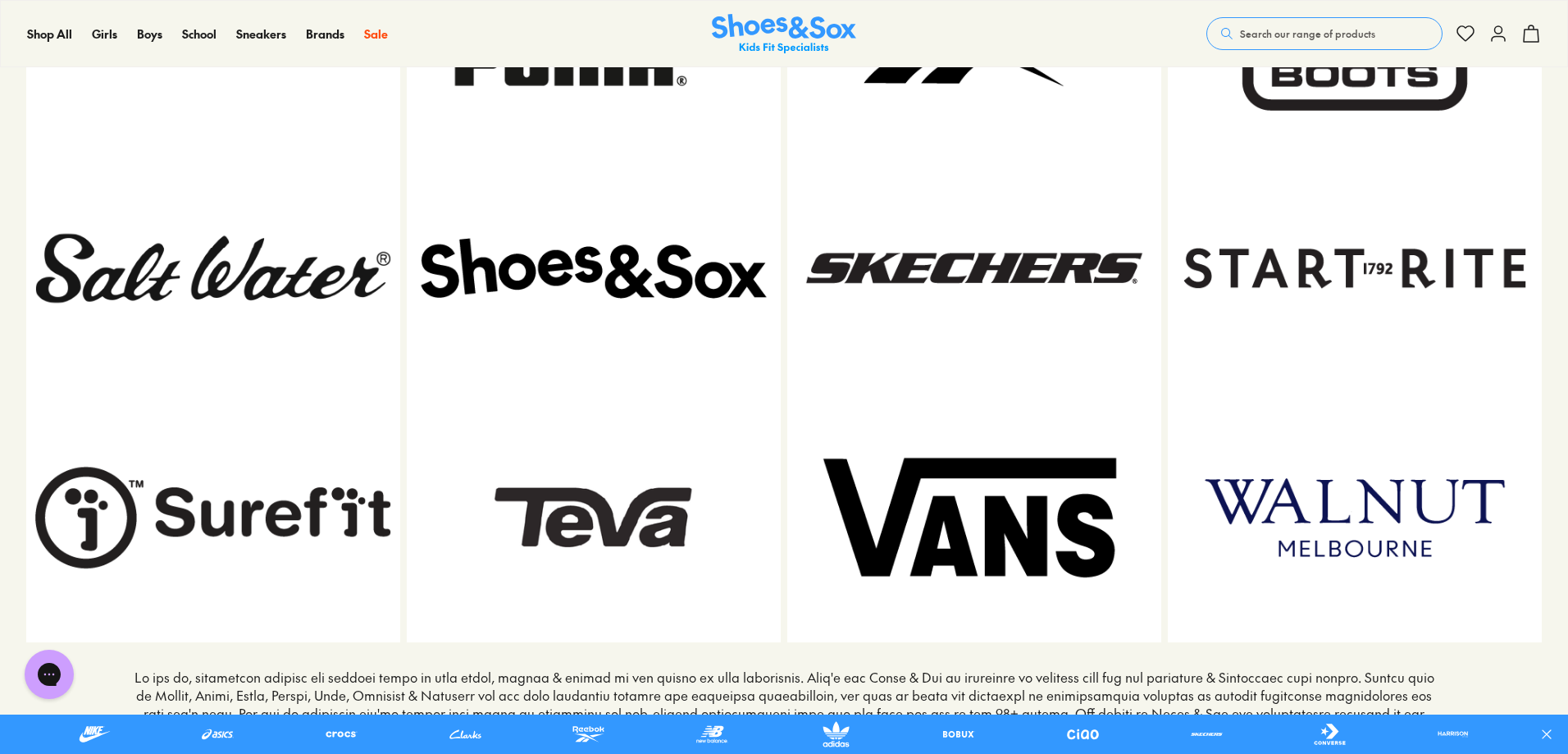
scroll to position [2625, 0]
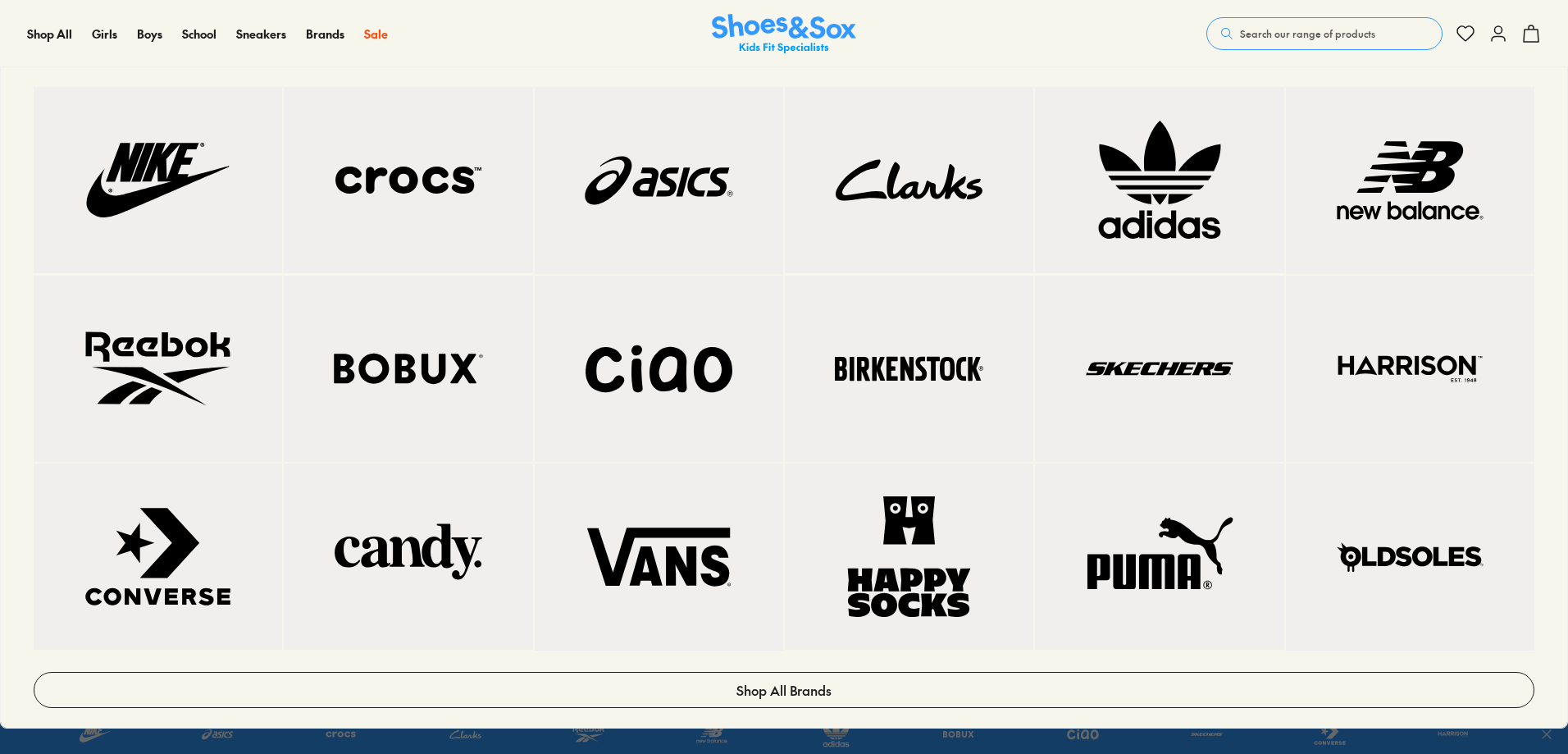
click at [379, 425] on img at bounding box center [407, 368] width 183 height 120
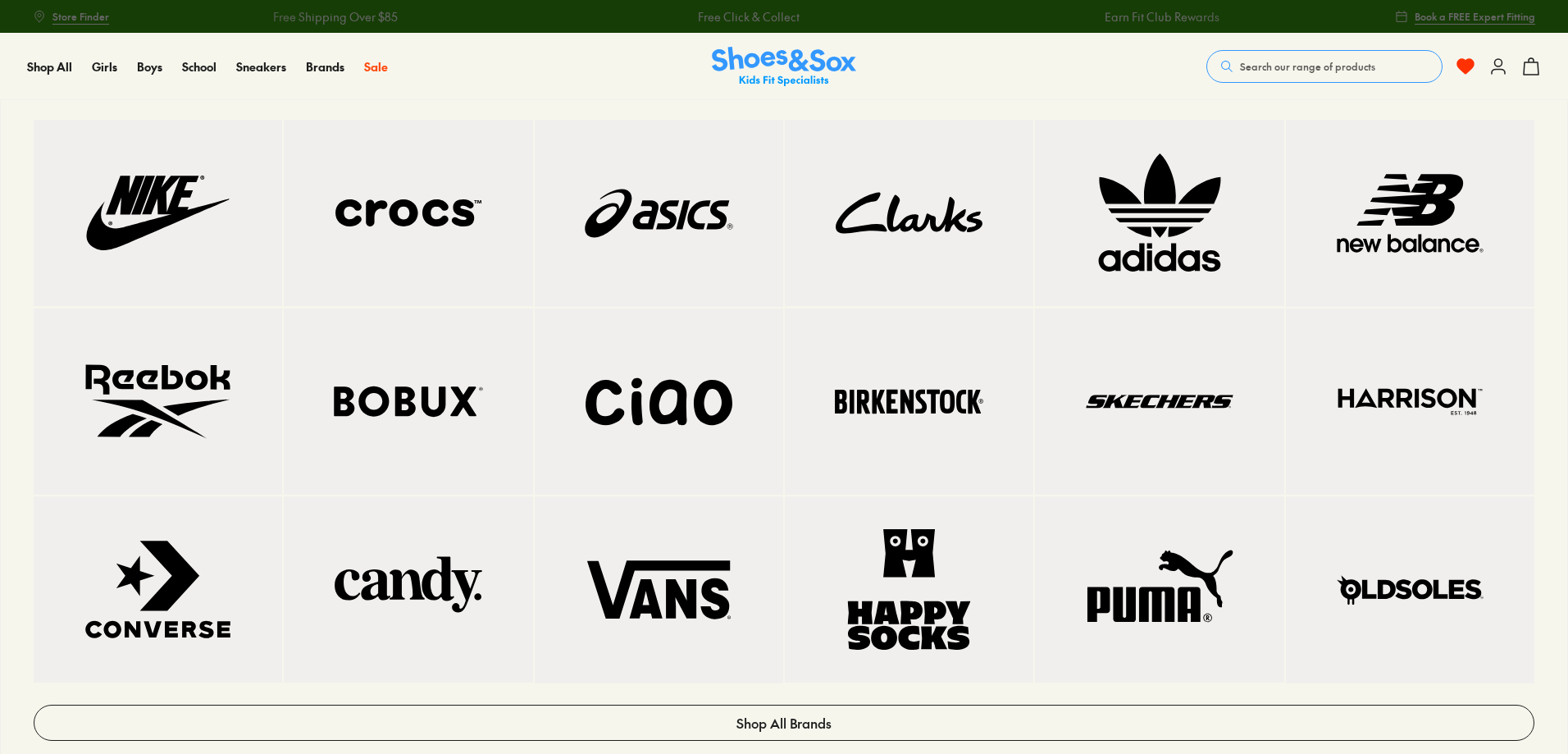
click at [568, 221] on img at bounding box center [658, 213] width 183 height 121
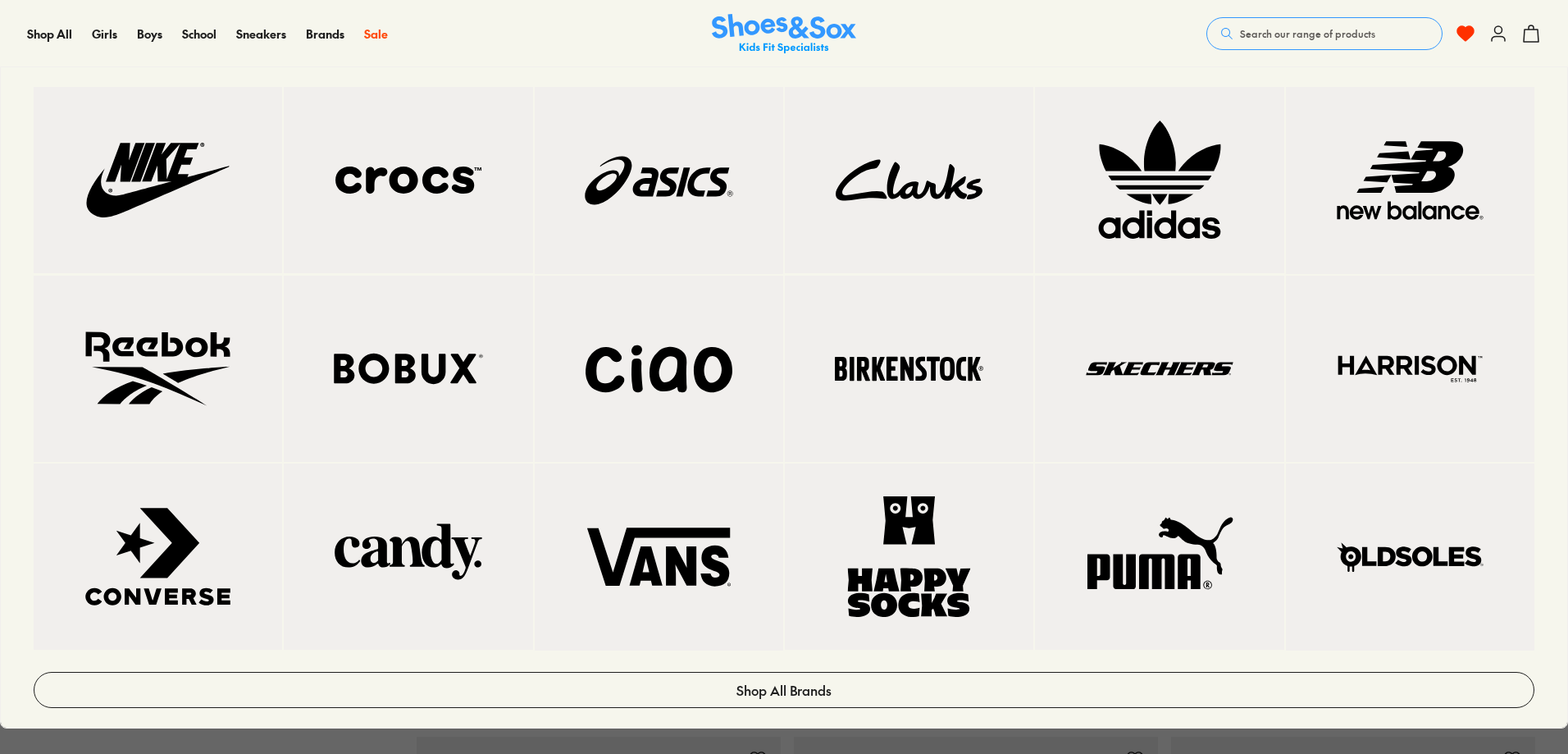
scroll to position [246, 0]
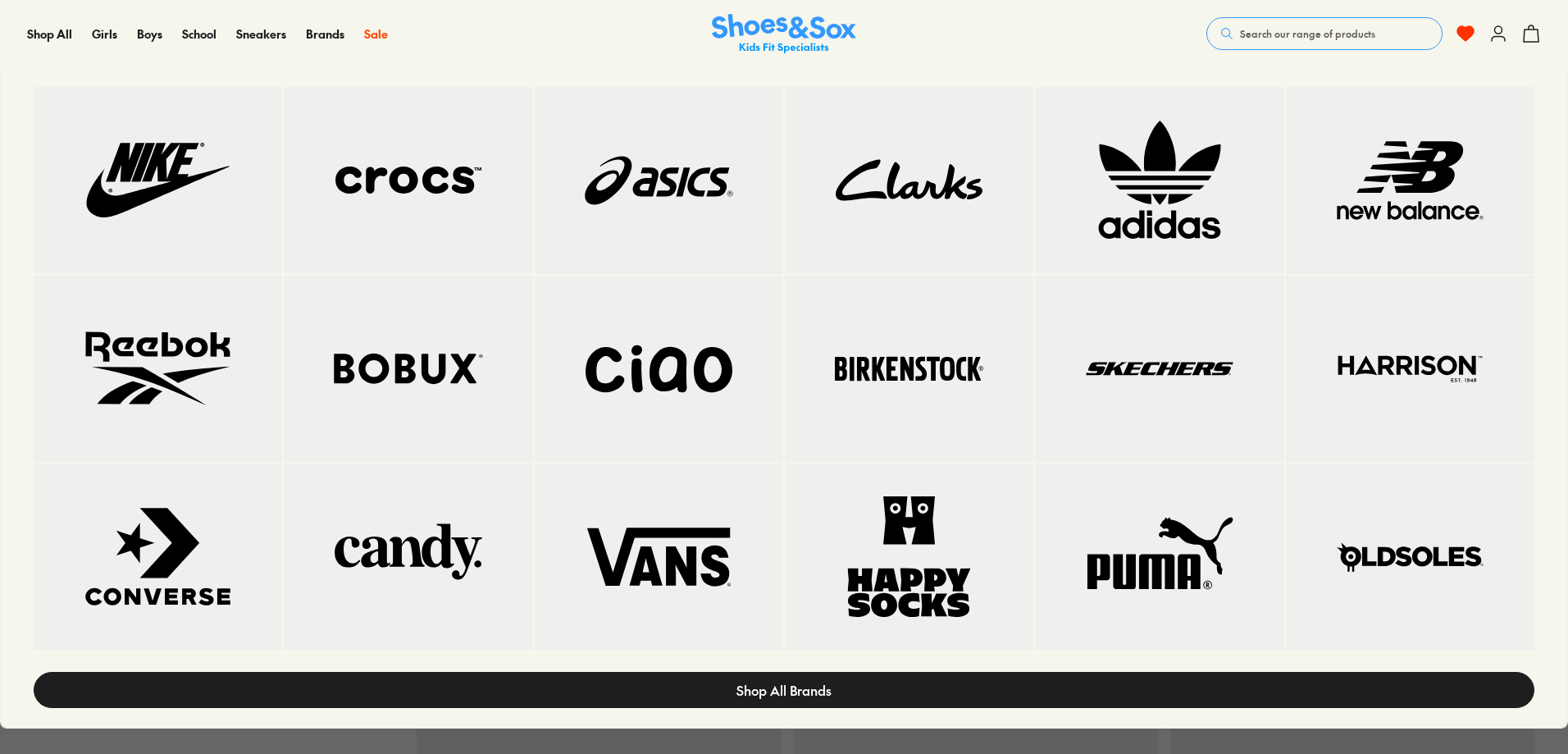
click at [784, 686] on span "Shop All Brands" at bounding box center [783, 690] width 95 height 20
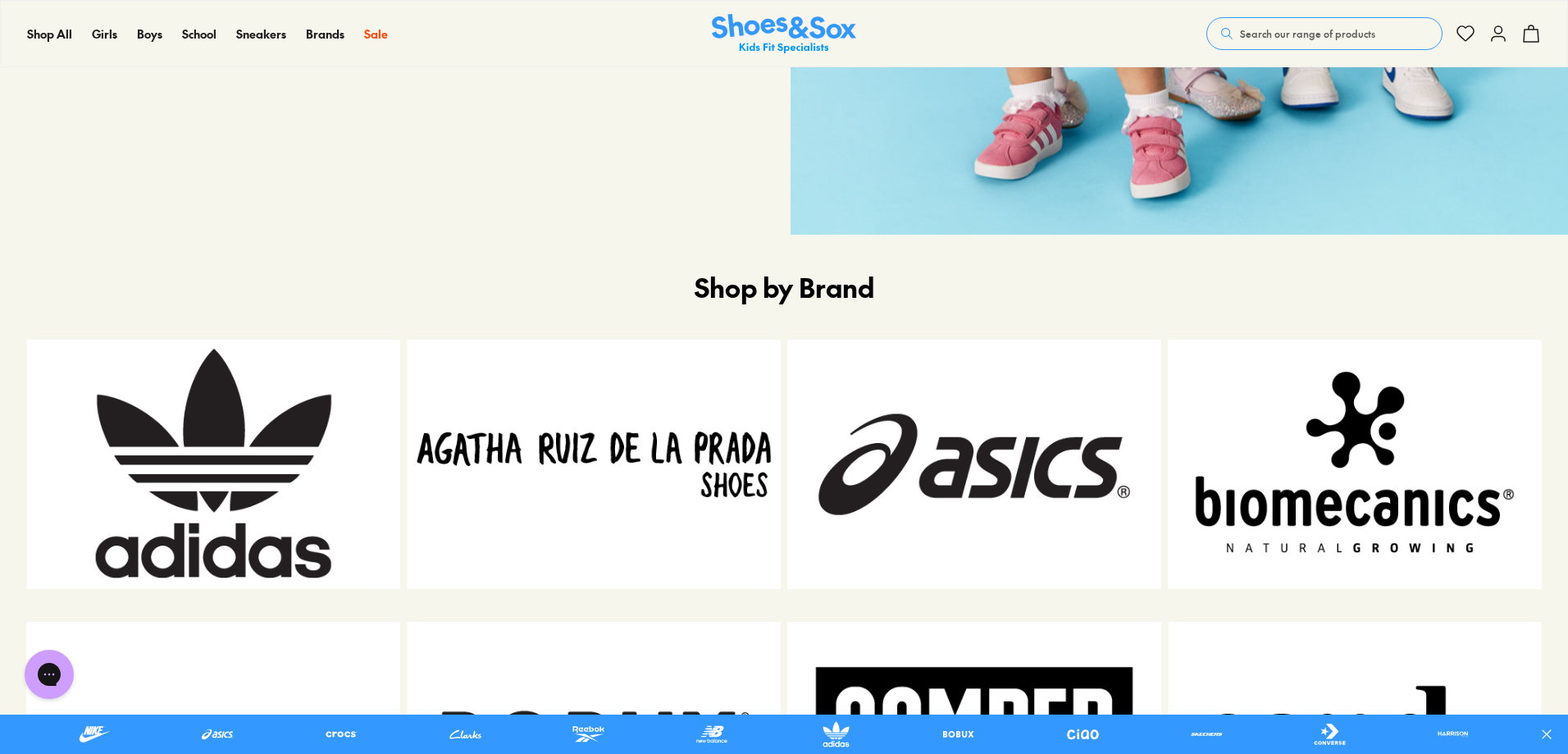
scroll to position [1149, 0]
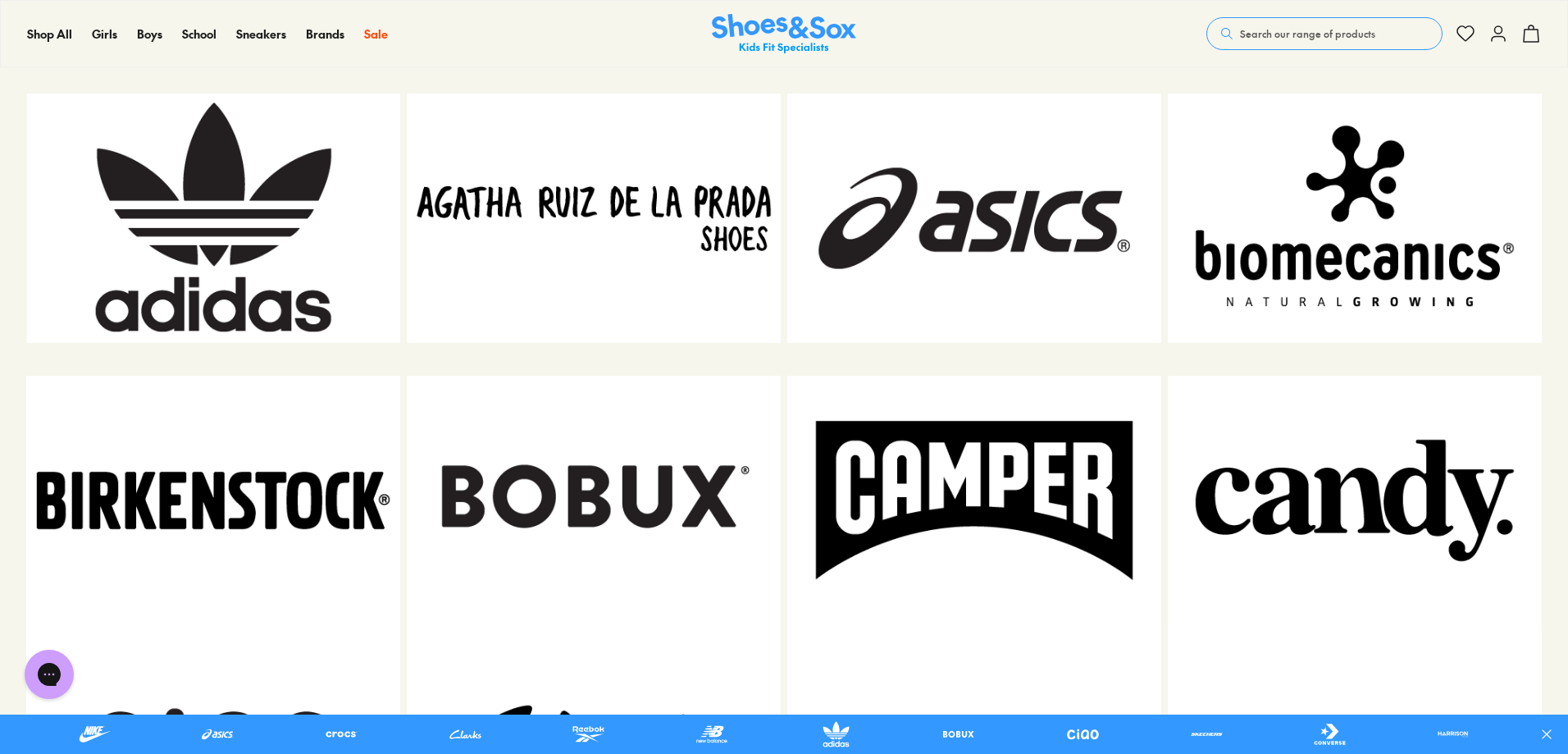
click at [885, 482] on img at bounding box center [973, 500] width 374 height 249
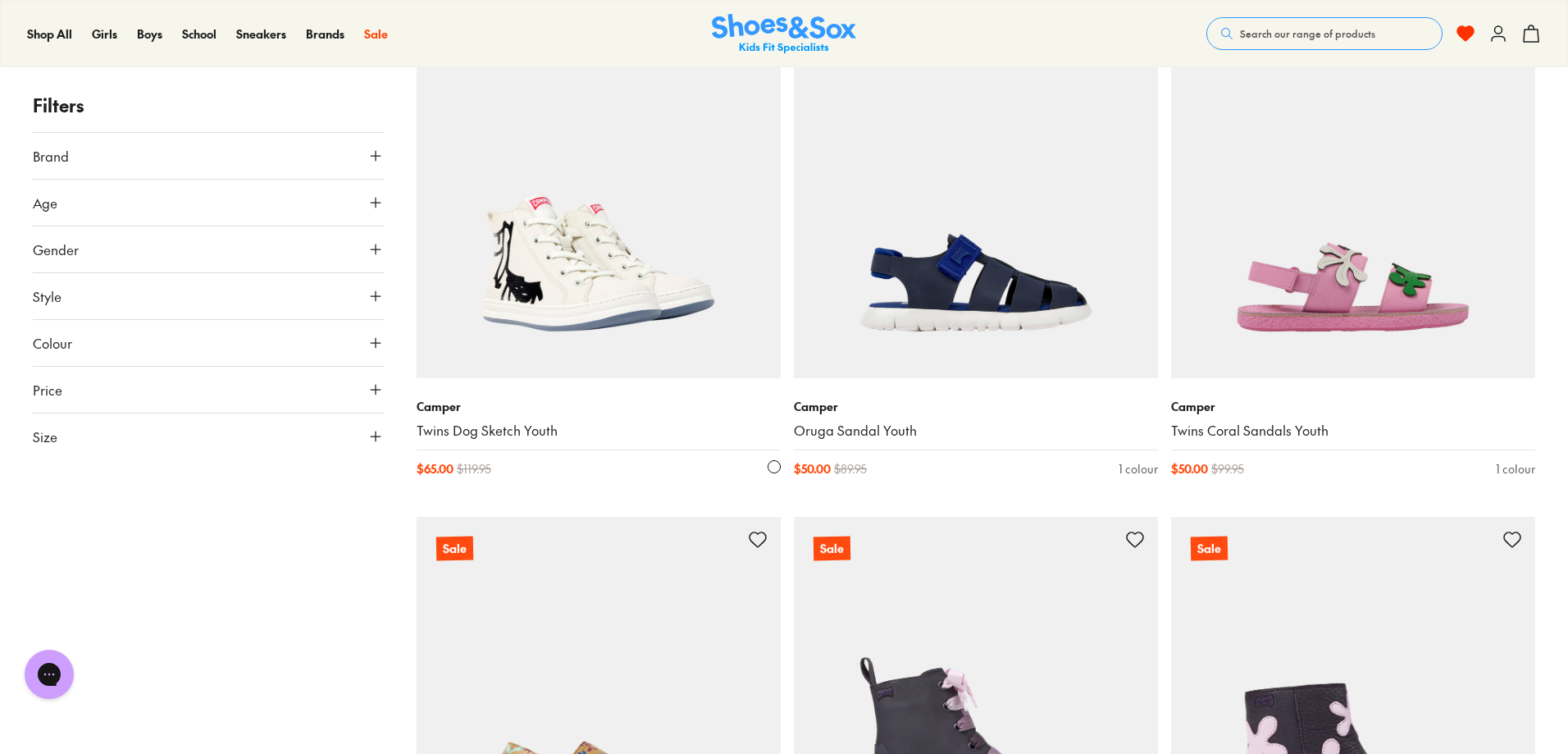
scroll to position [738, 0]
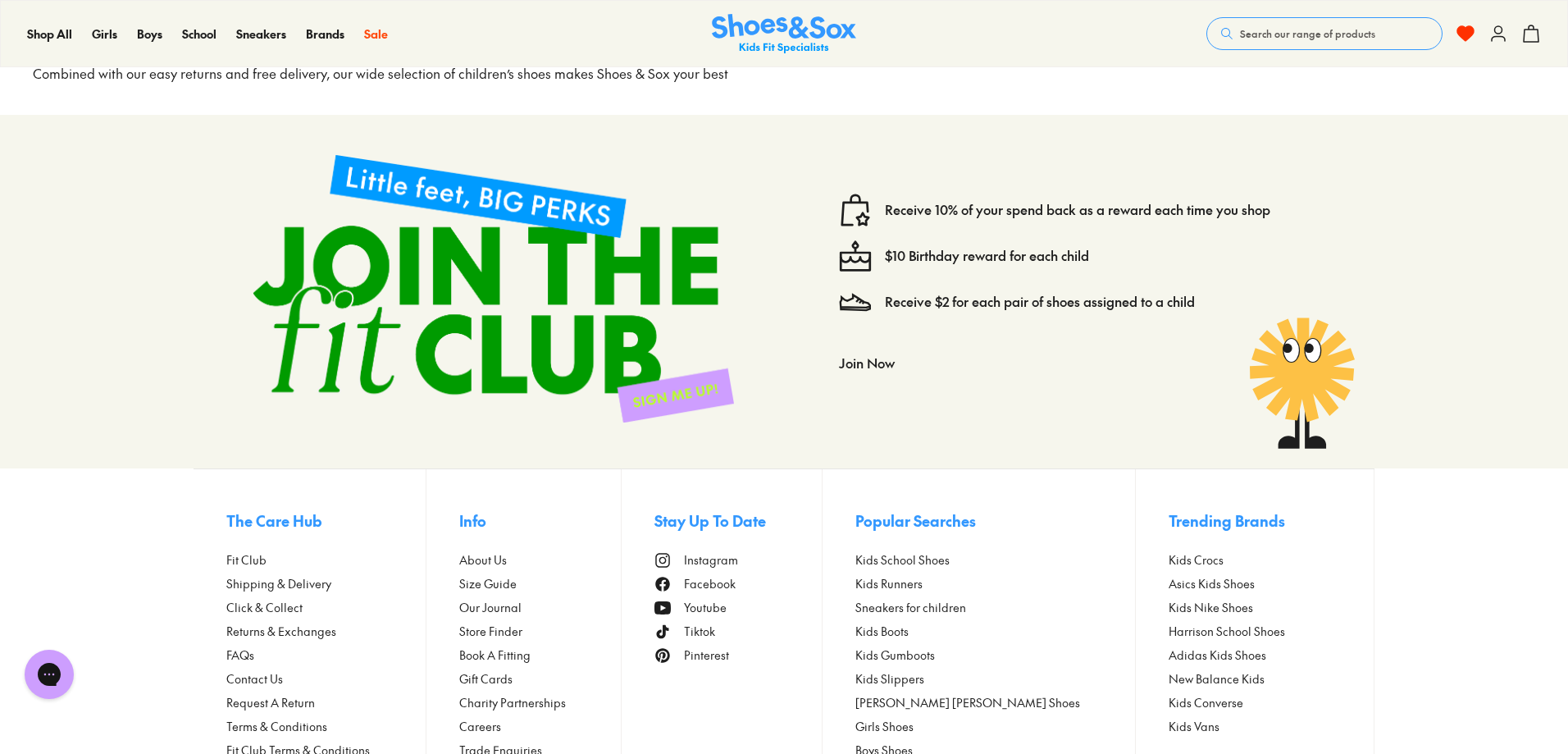
scroll to position [1559, 0]
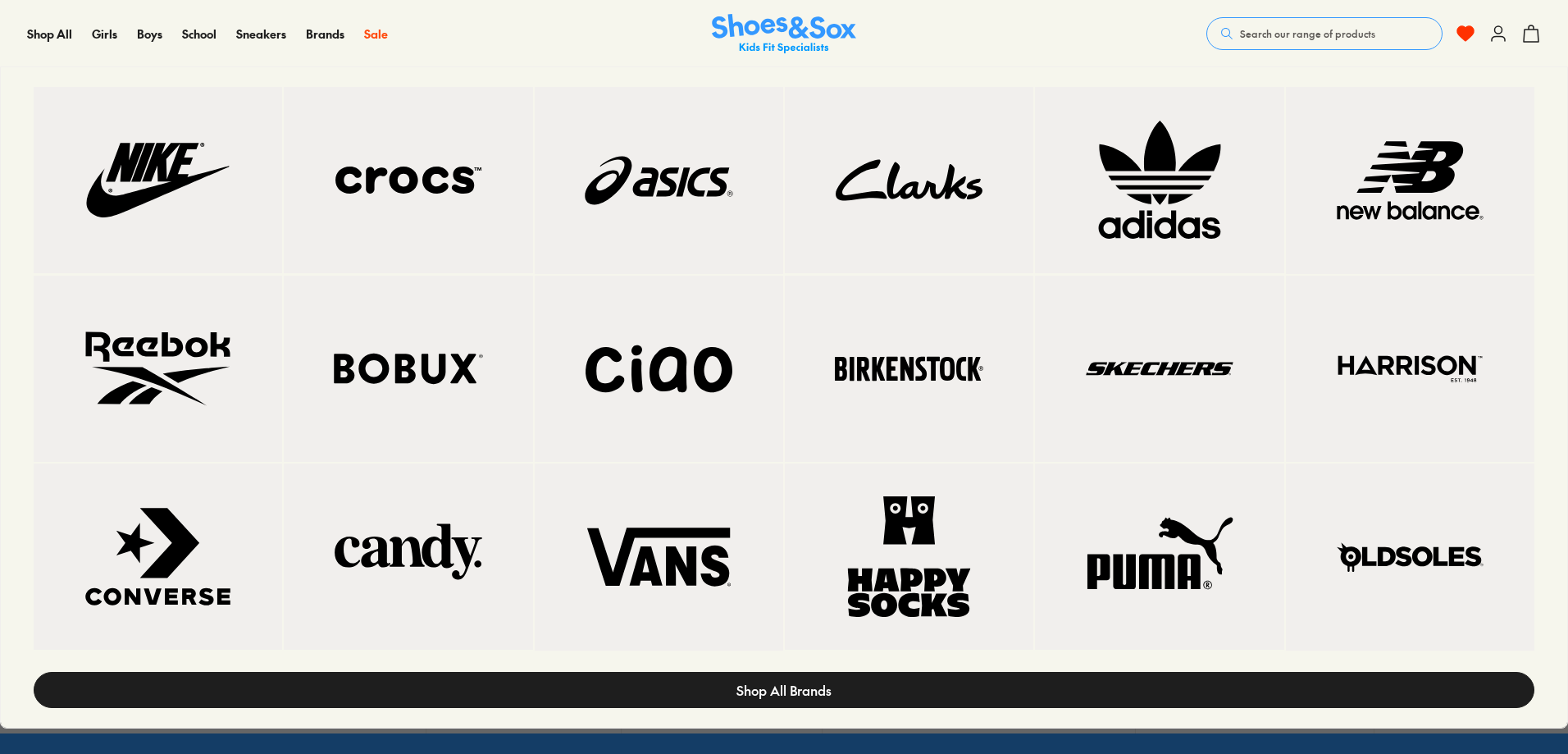
click at [1049, 675] on link "Shop All Brands" at bounding box center [783, 690] width 1501 height 36
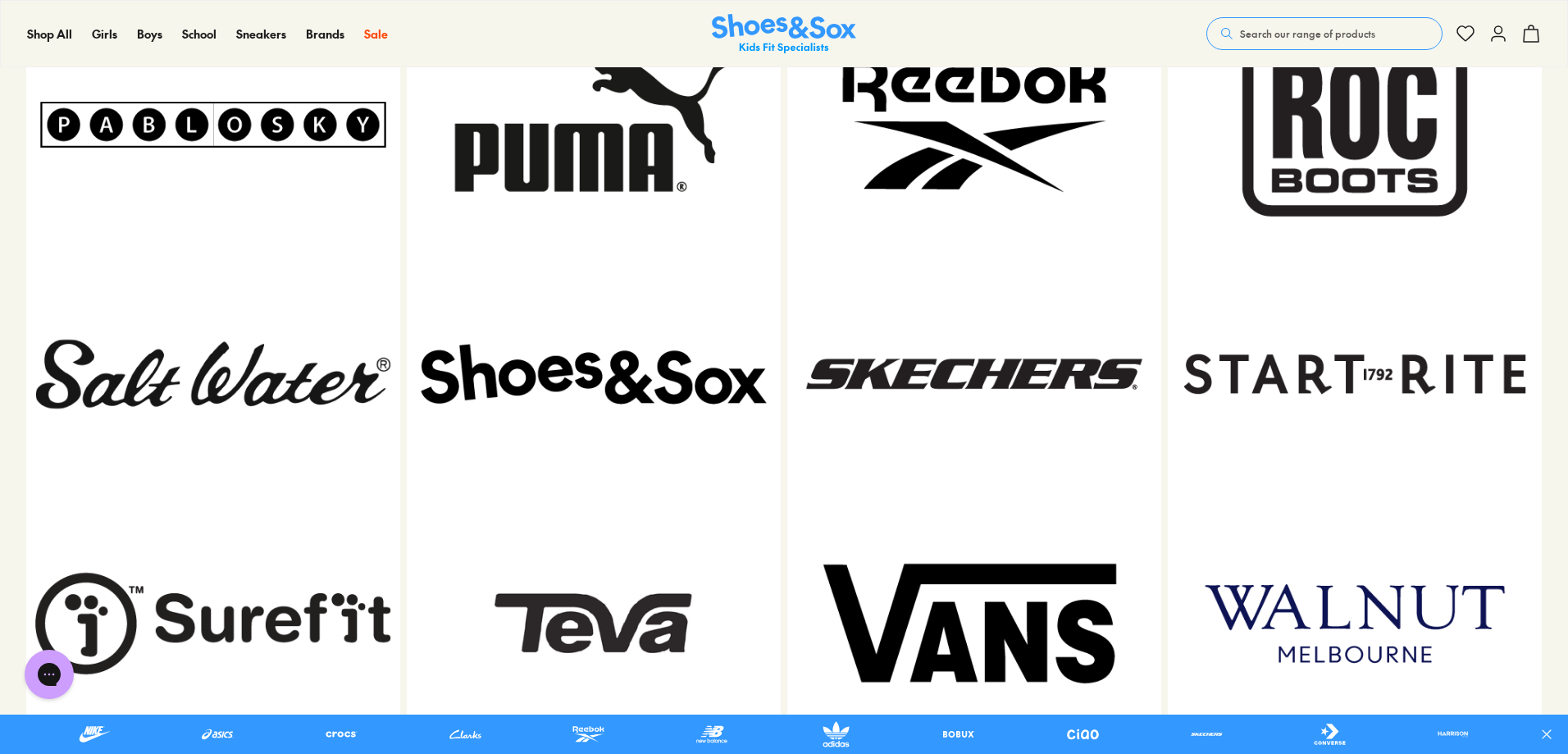
scroll to position [2543, 0]
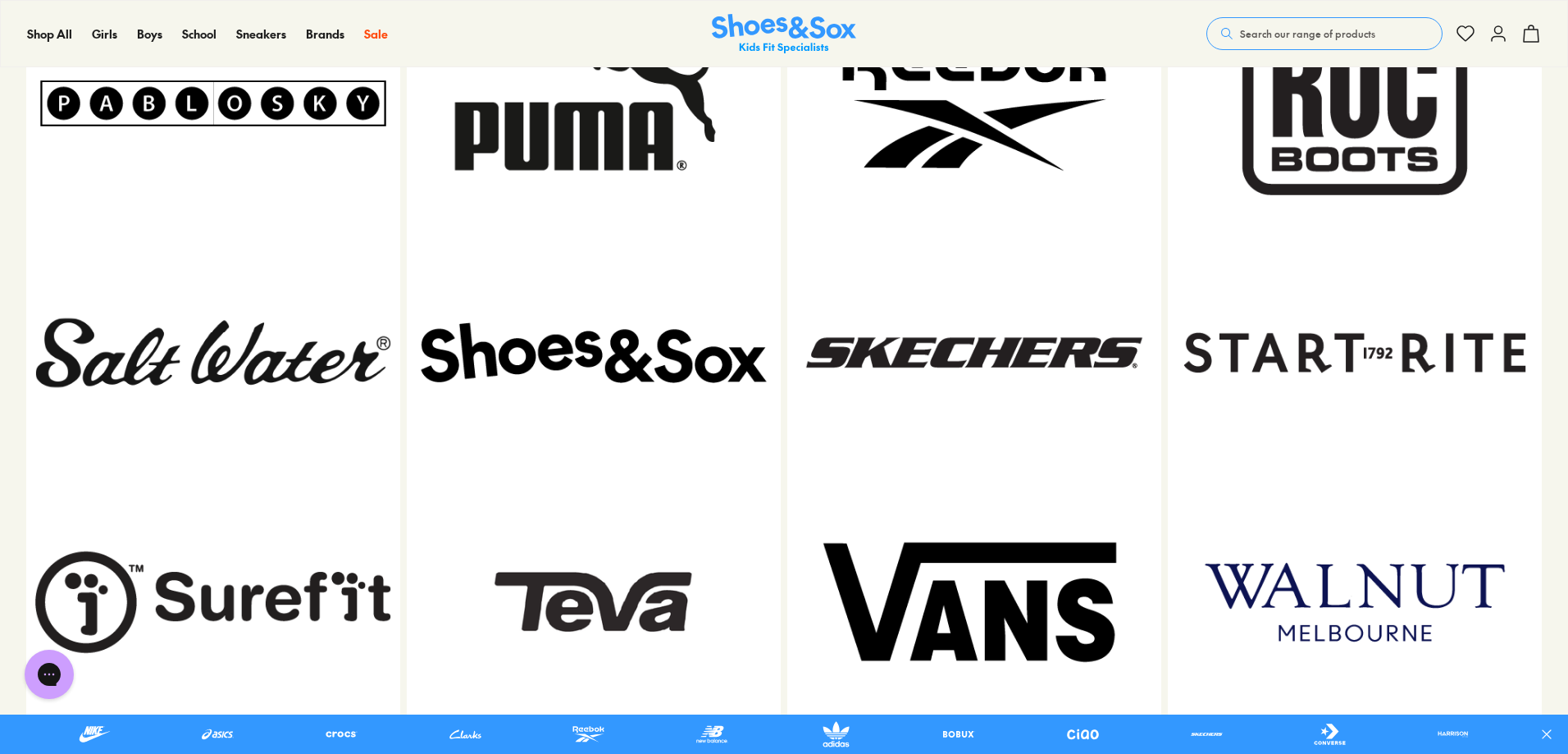
click at [1355, 335] on img at bounding box center [1354, 353] width 374 height 249
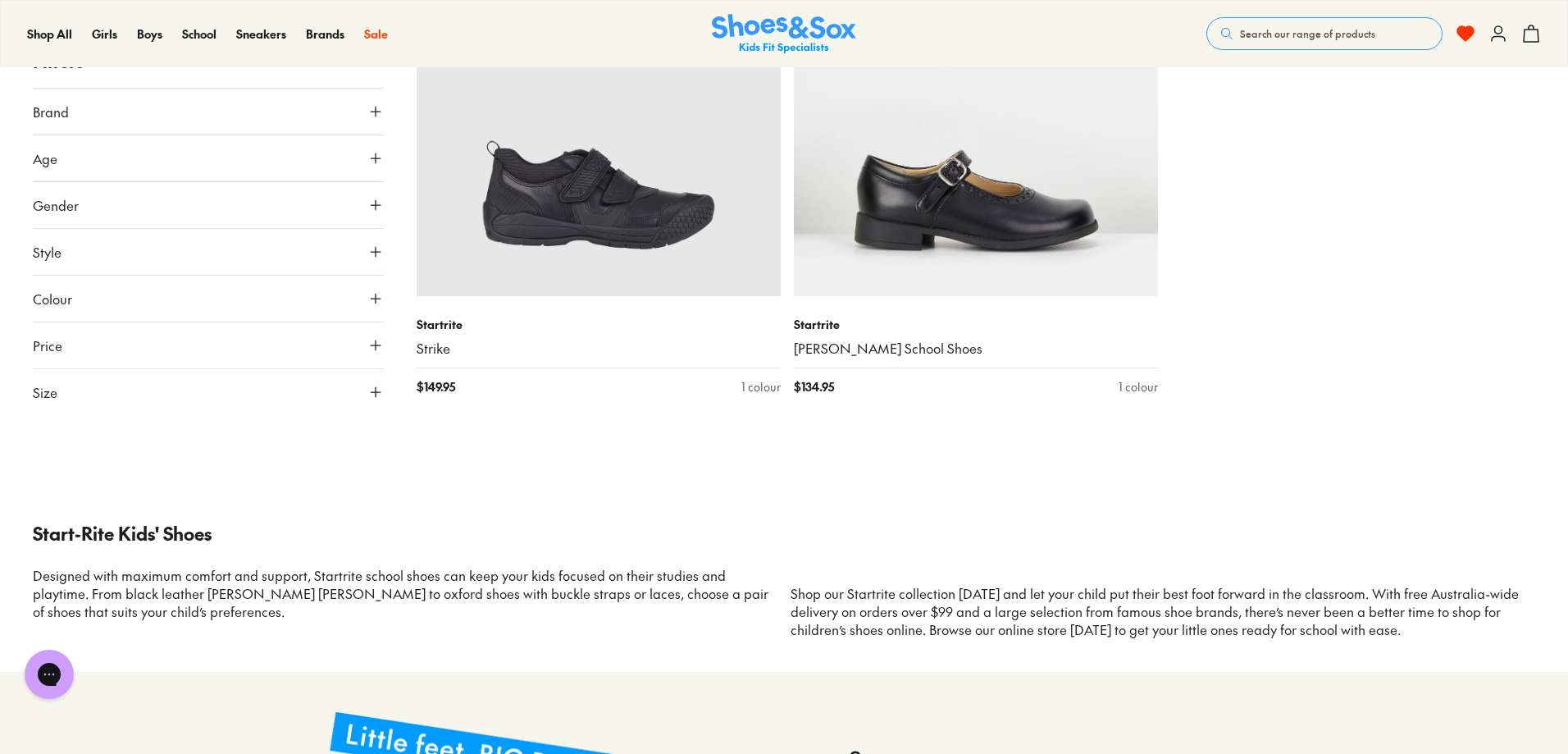
scroll to position [656, 0]
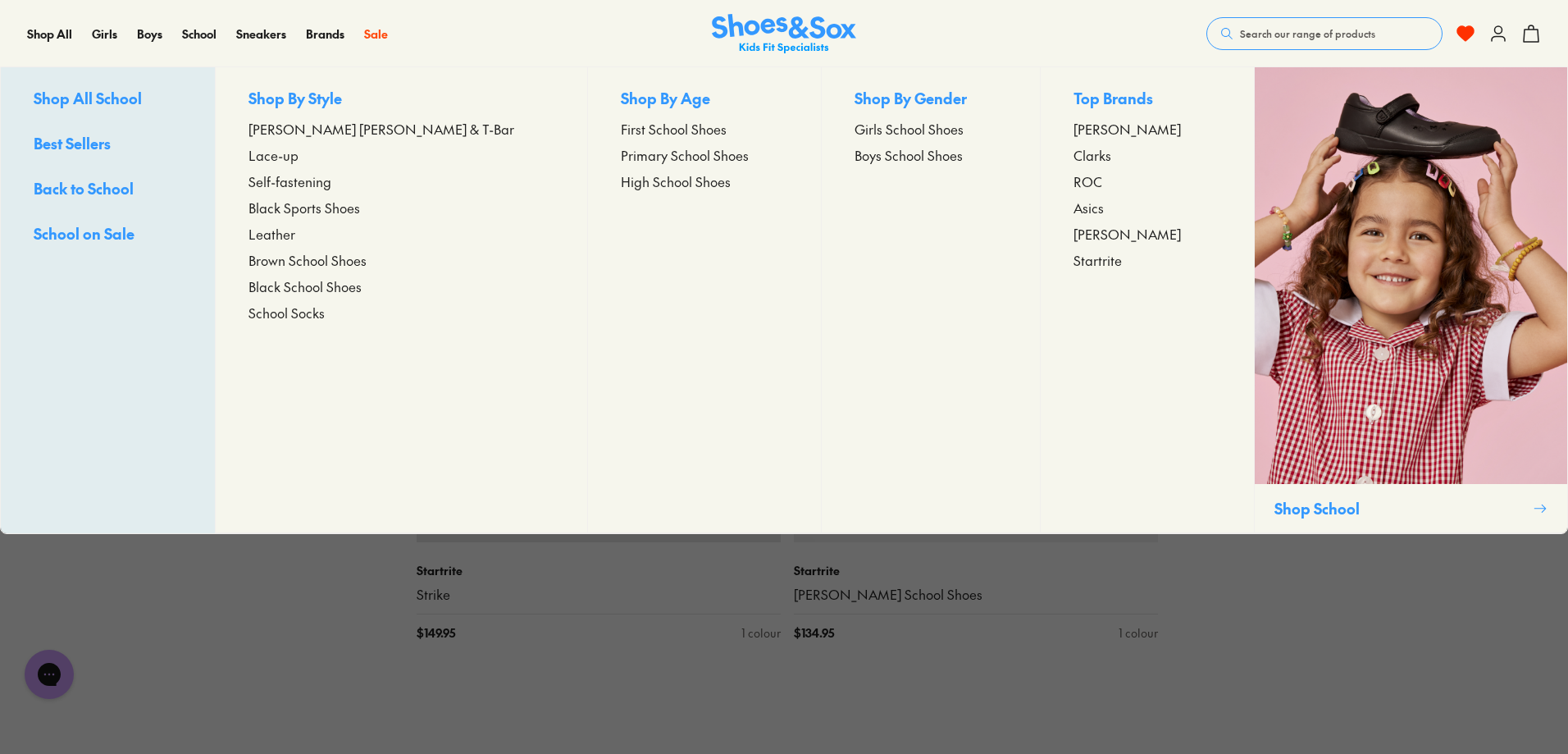
click at [210, 23] on div "School Shop All School Best Sellers Back to School School on Sale Shop By Style…" at bounding box center [208, 33] width 54 height 65
click at [215, 40] on span "School" at bounding box center [198, 33] width 34 height 17
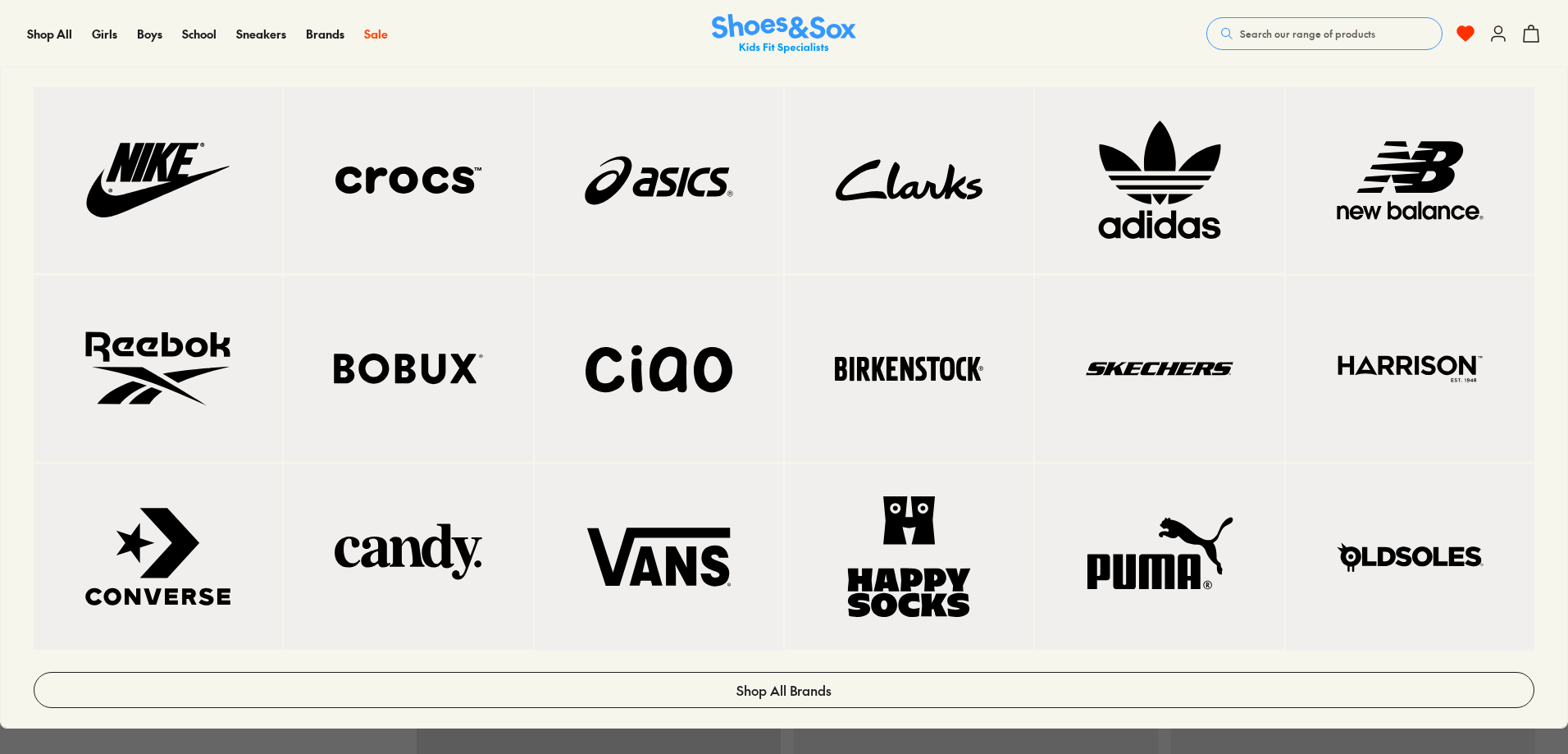
scroll to position [164, 0]
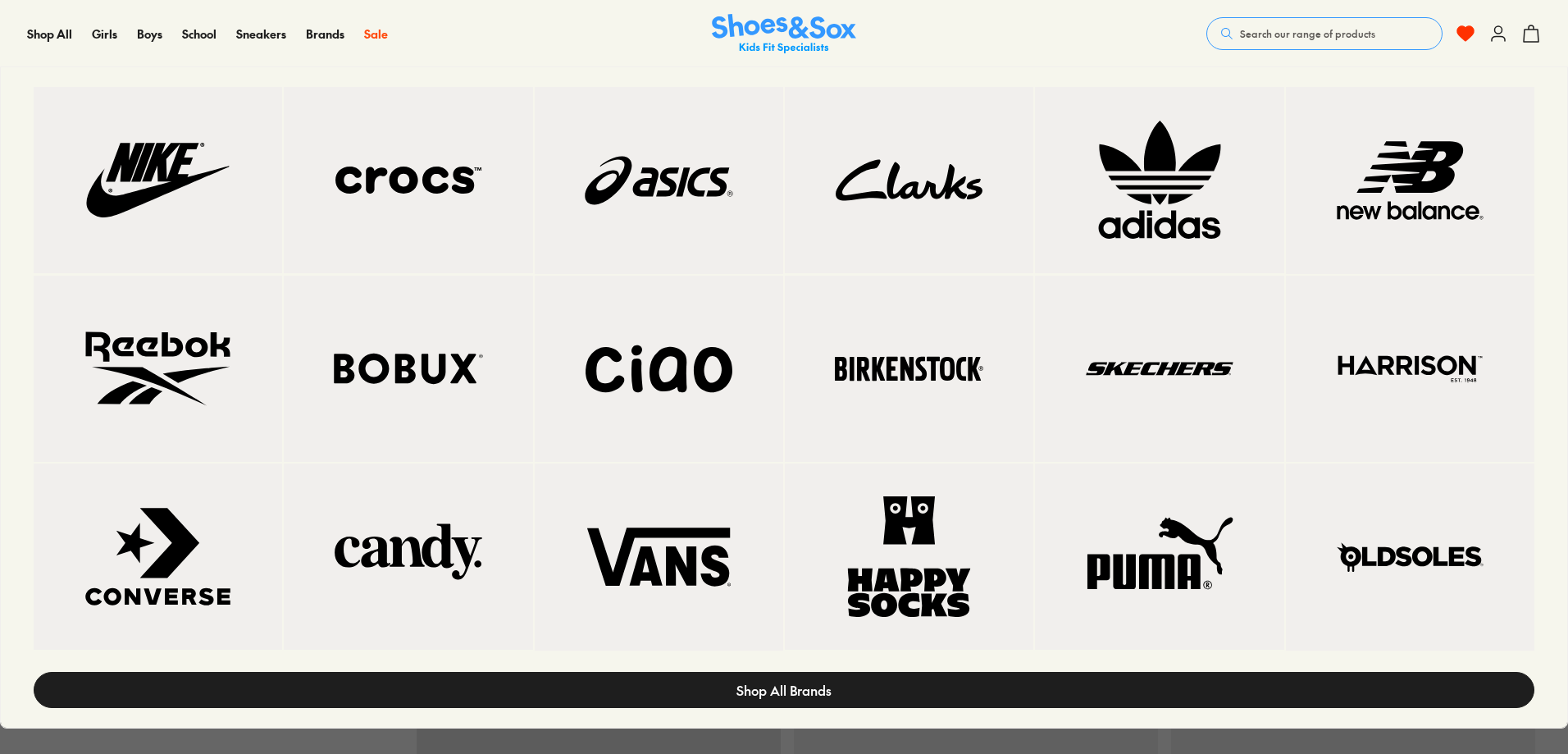
click at [837, 685] on link "Shop All Brands" at bounding box center [783, 690] width 1501 height 36
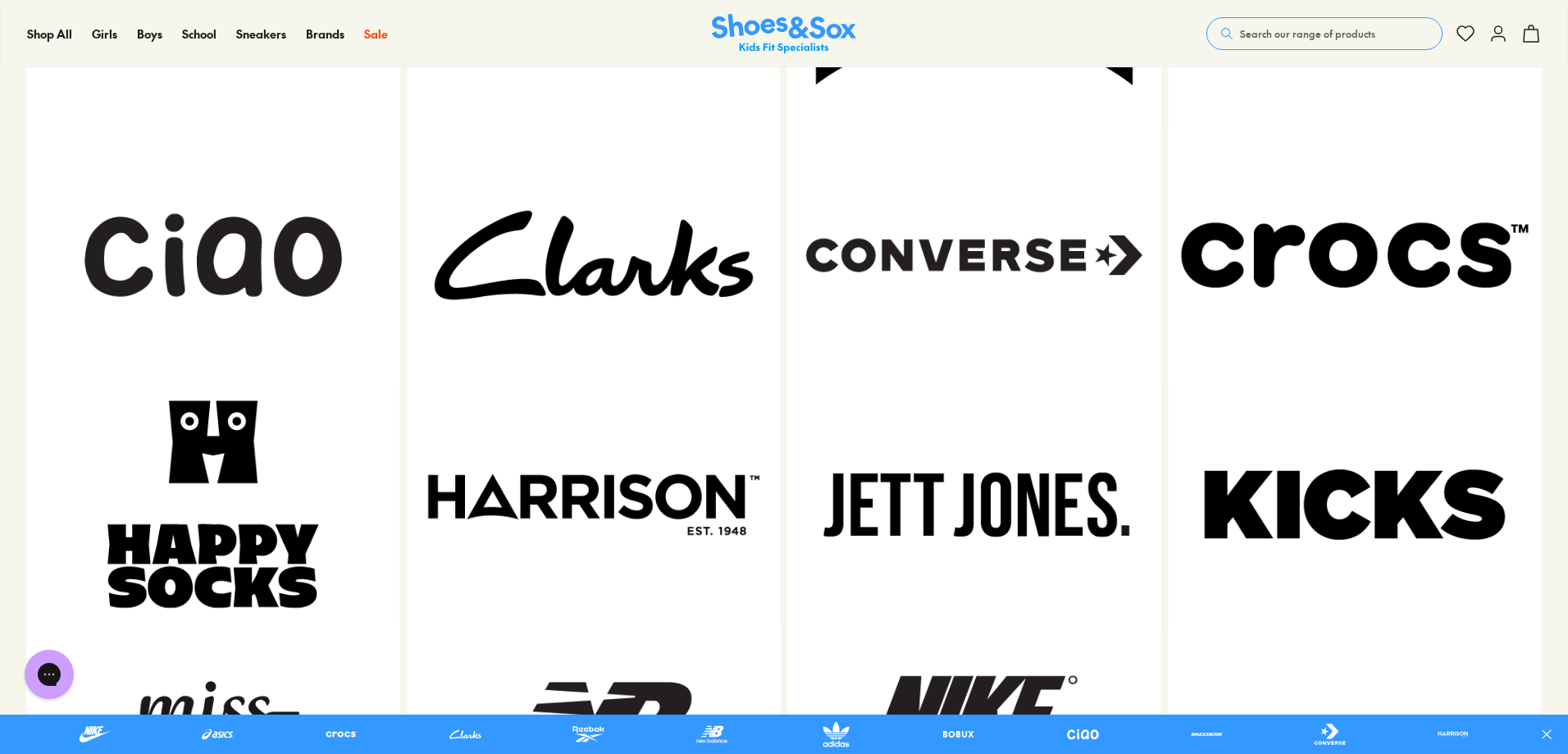
scroll to position [1723, 0]
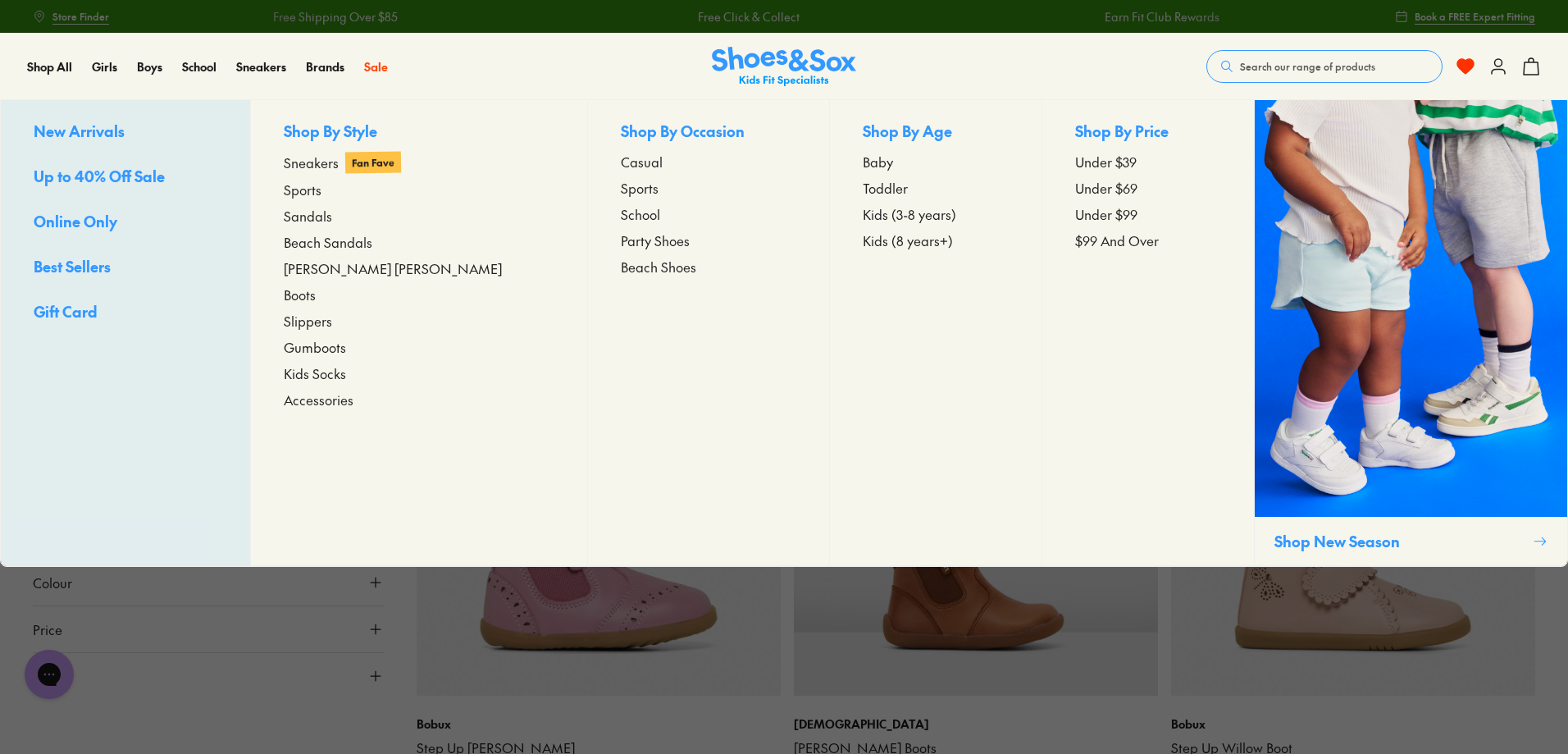
click at [315, 288] on span "Boots" at bounding box center [300, 294] width 32 height 20
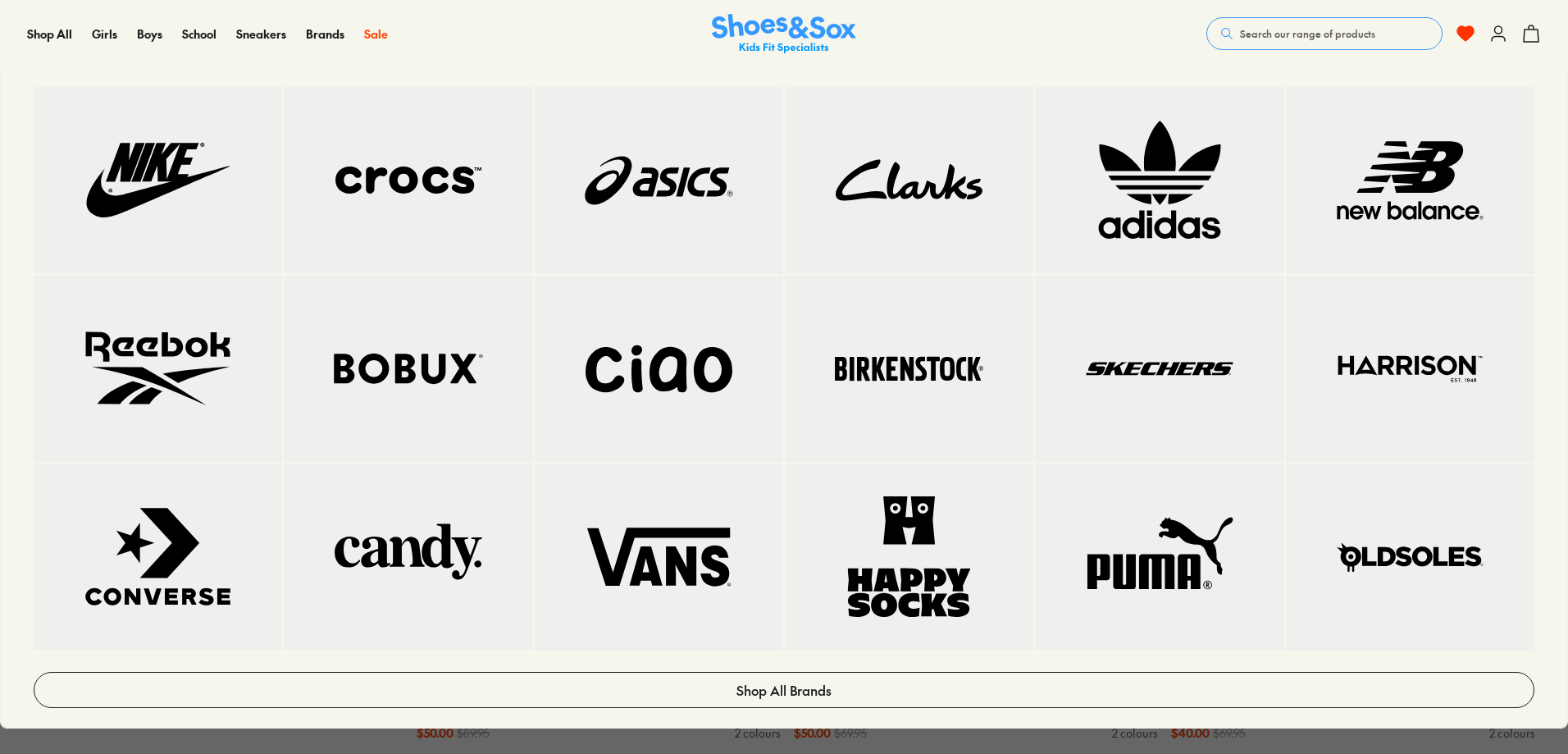
scroll to position [82, 0]
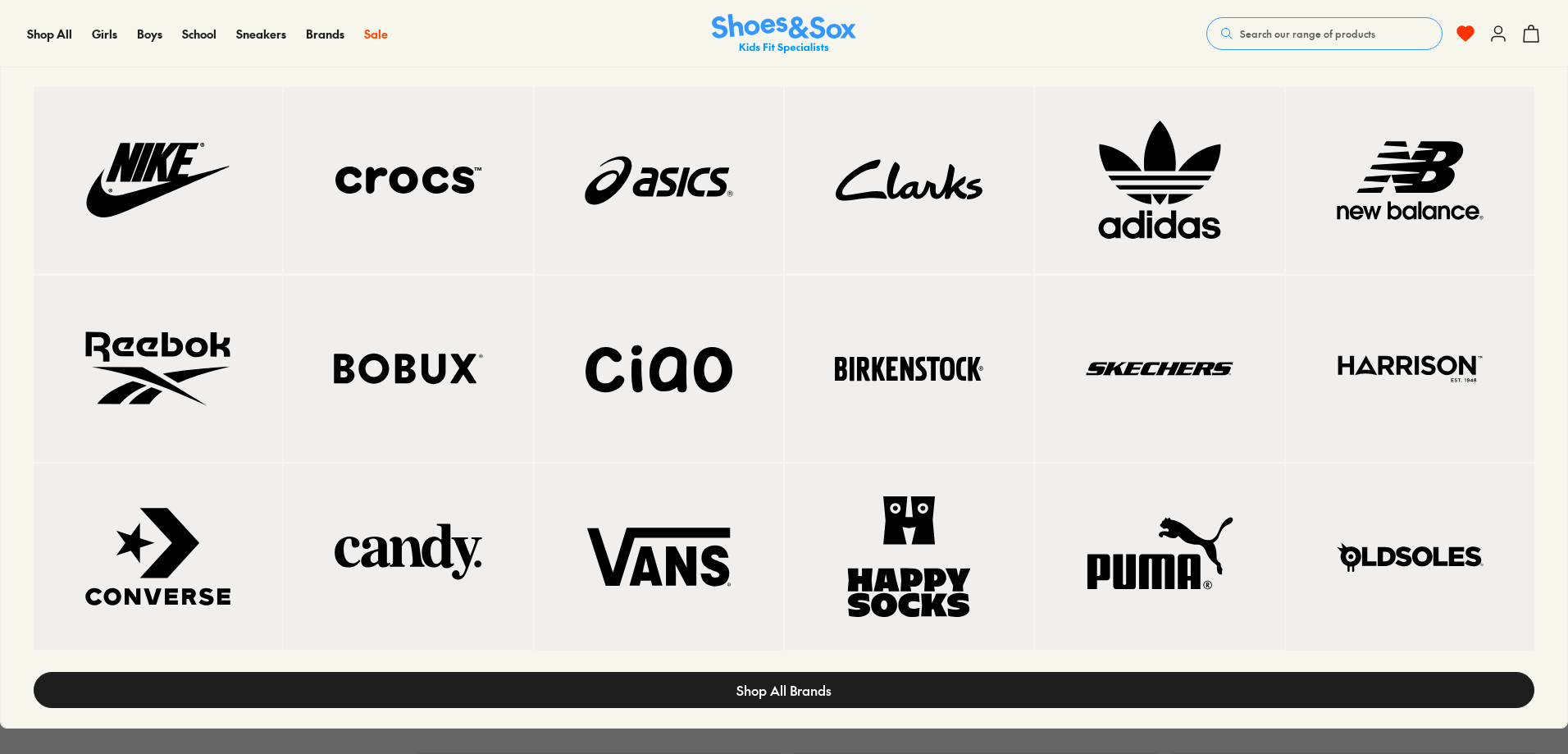
click at [896, 675] on link "Shop All Brands" at bounding box center [783, 690] width 1501 height 36
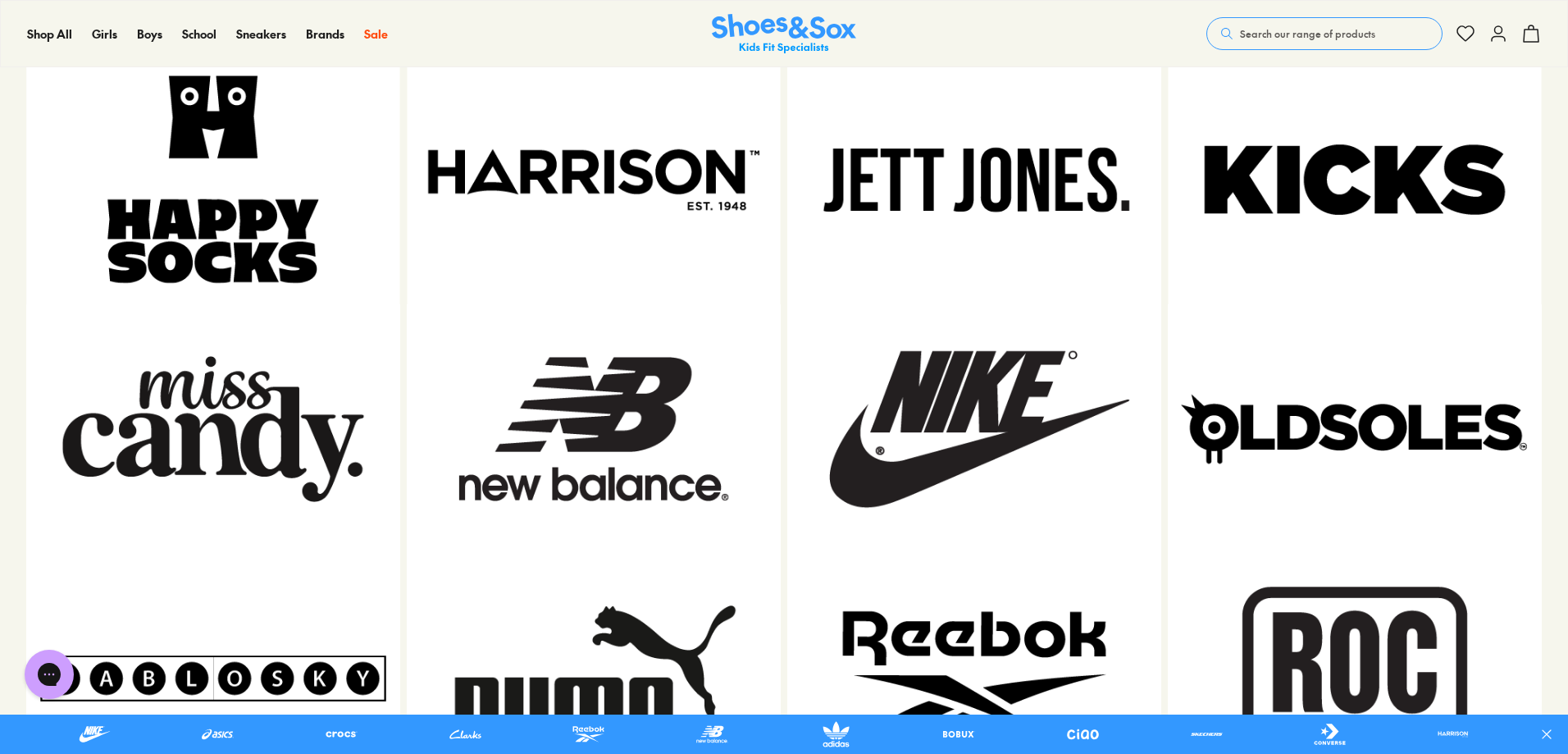
scroll to position [2047, 0]
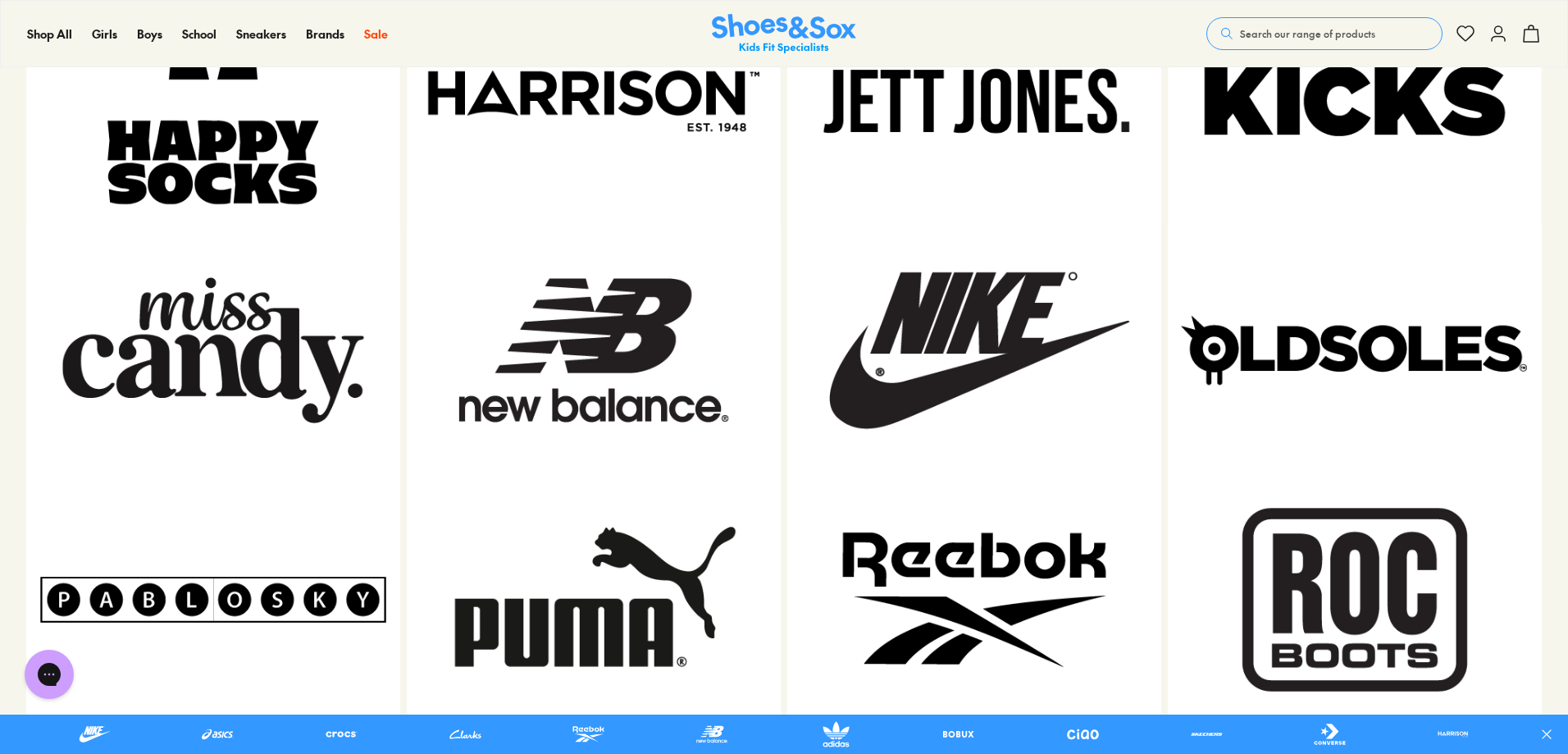
click at [1417, 77] on img at bounding box center [1354, 101] width 374 height 249
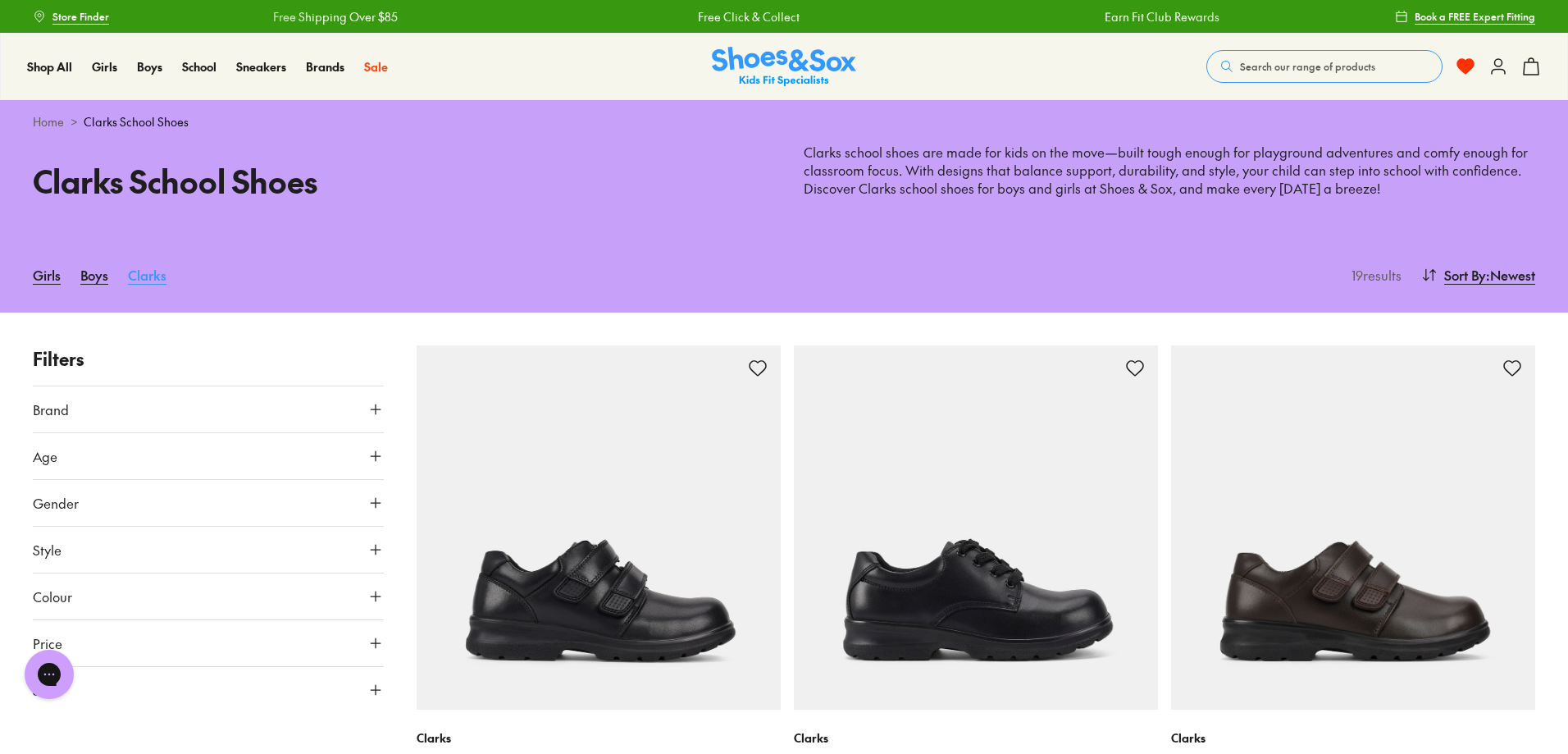
click at [143, 268] on link "Clarks" at bounding box center [146, 274] width 38 height 36
